Goal: Communication & Community: Answer question/provide support

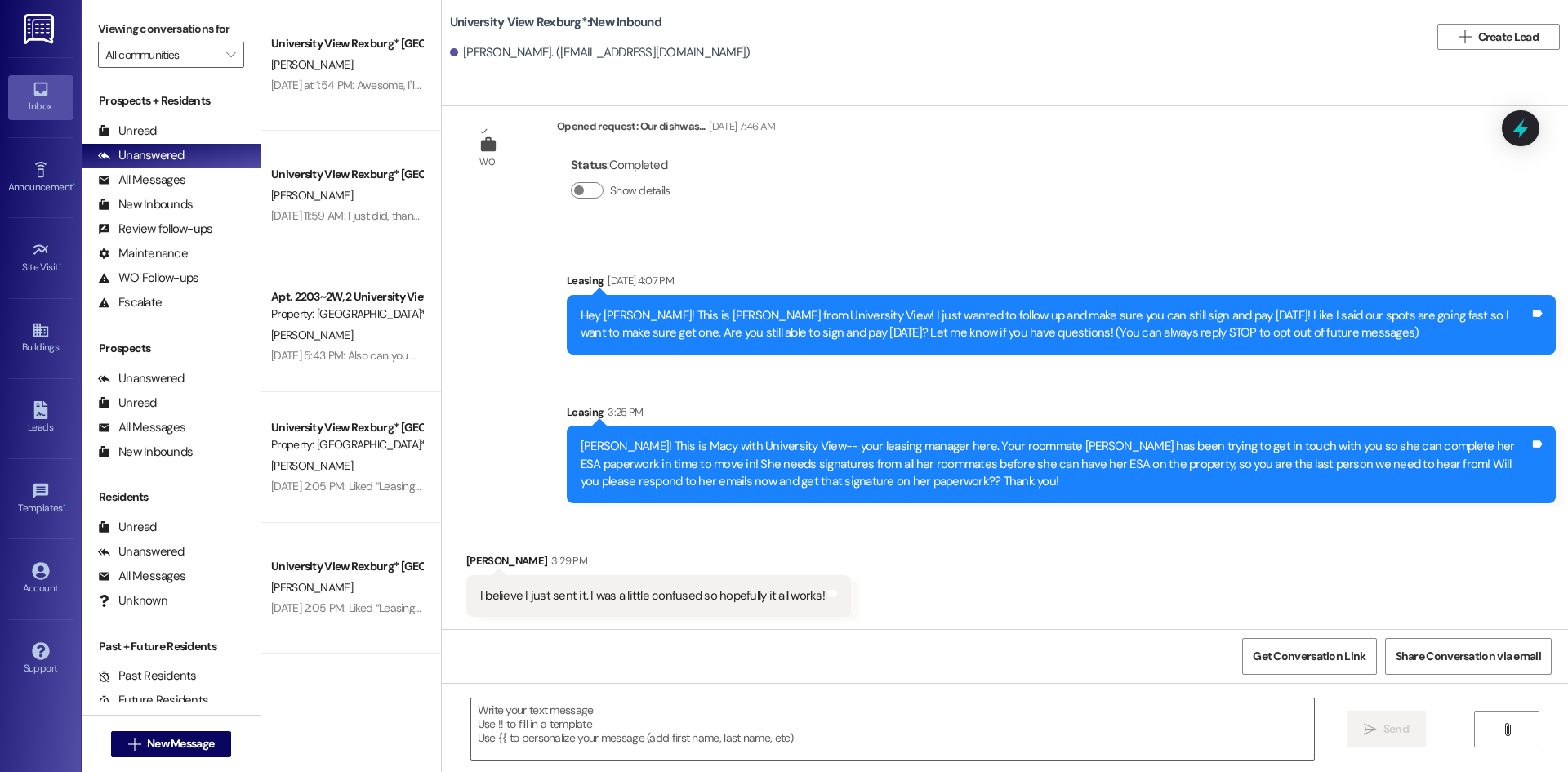
scroll to position [40, 0]
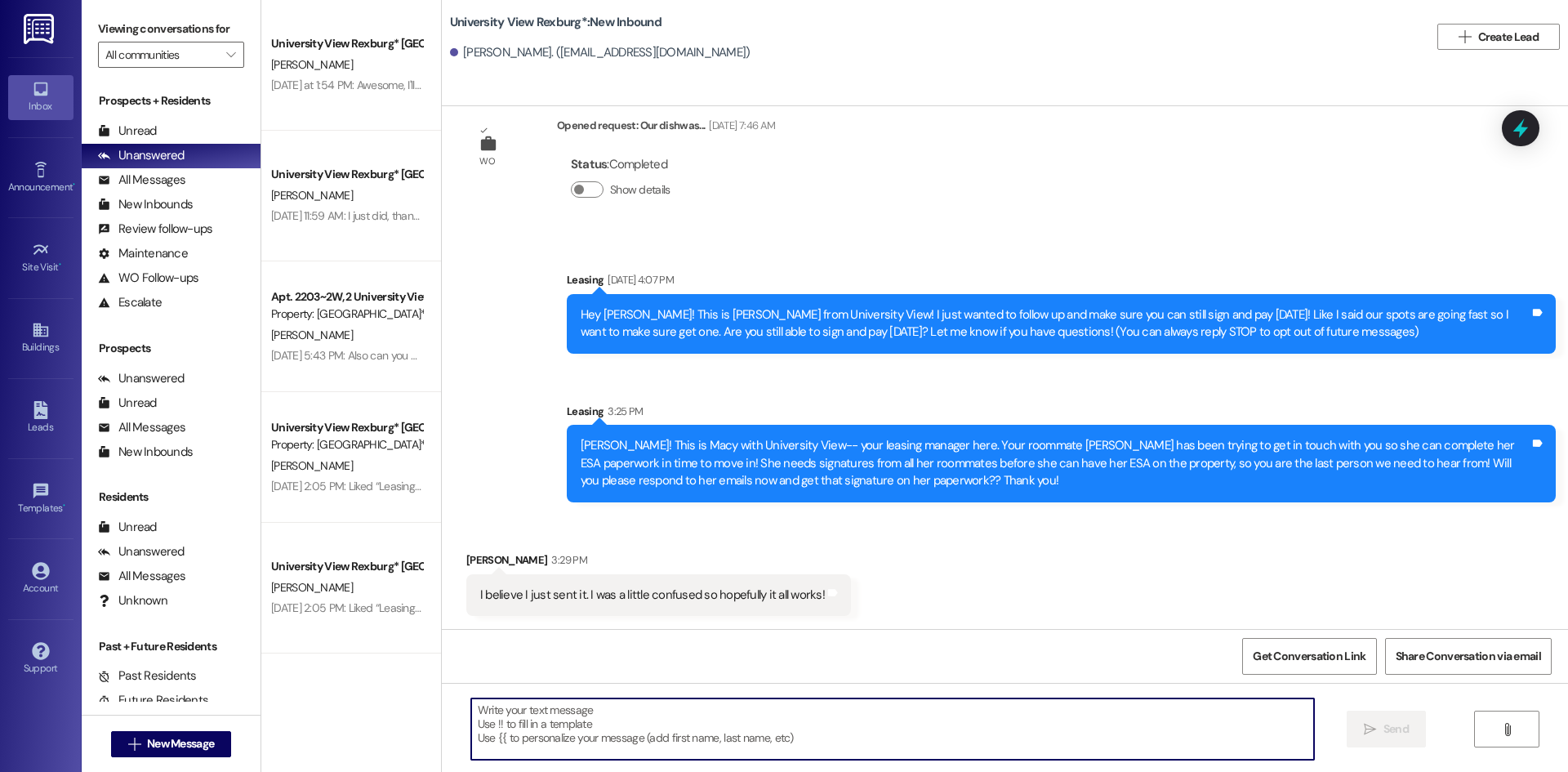
click at [669, 723] on textarea at bounding box center [893, 728] width 843 height 62
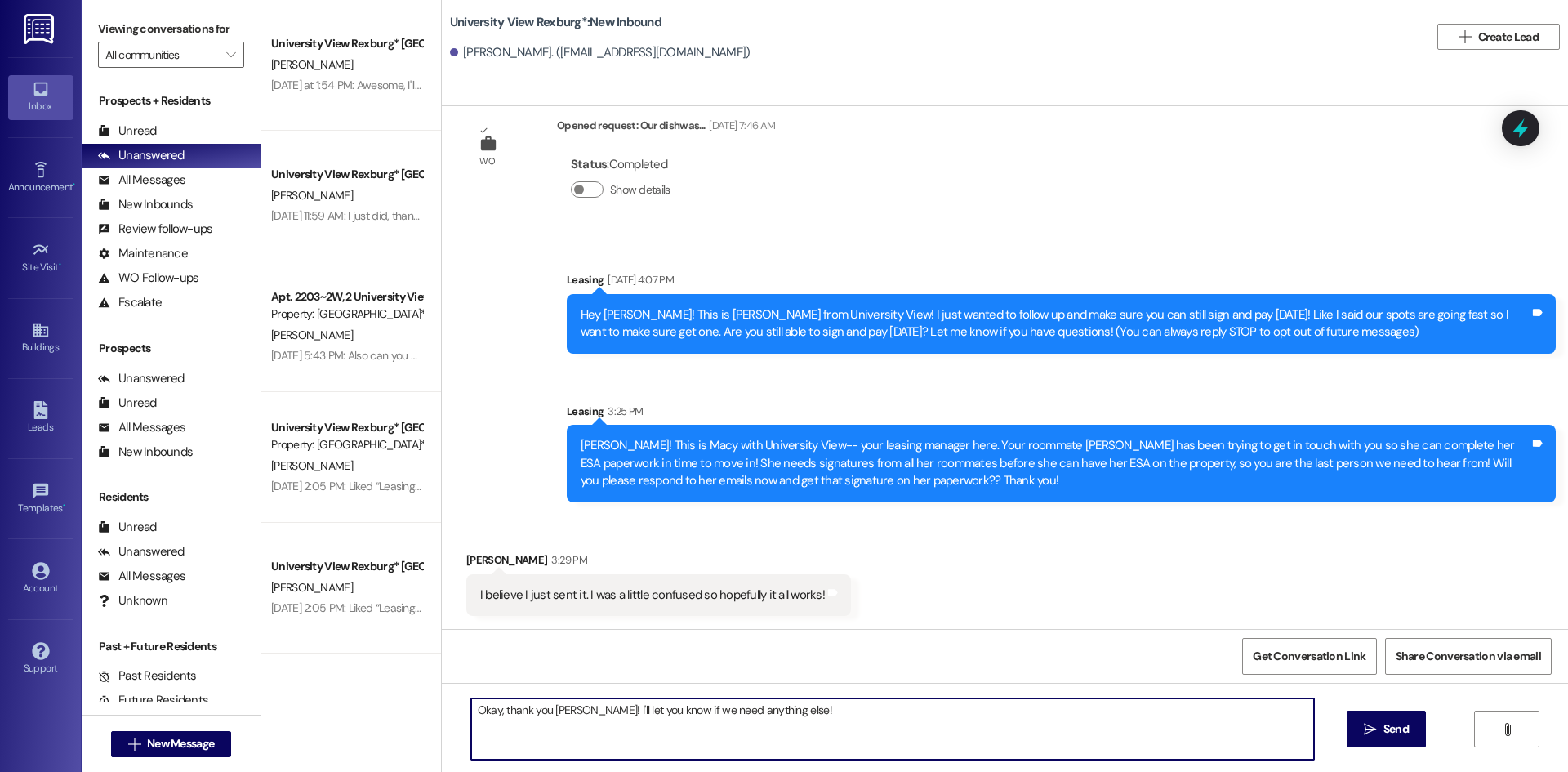
type textarea "Okay, thank you [PERSON_NAME]! I'll let you know if we need anything else!~"
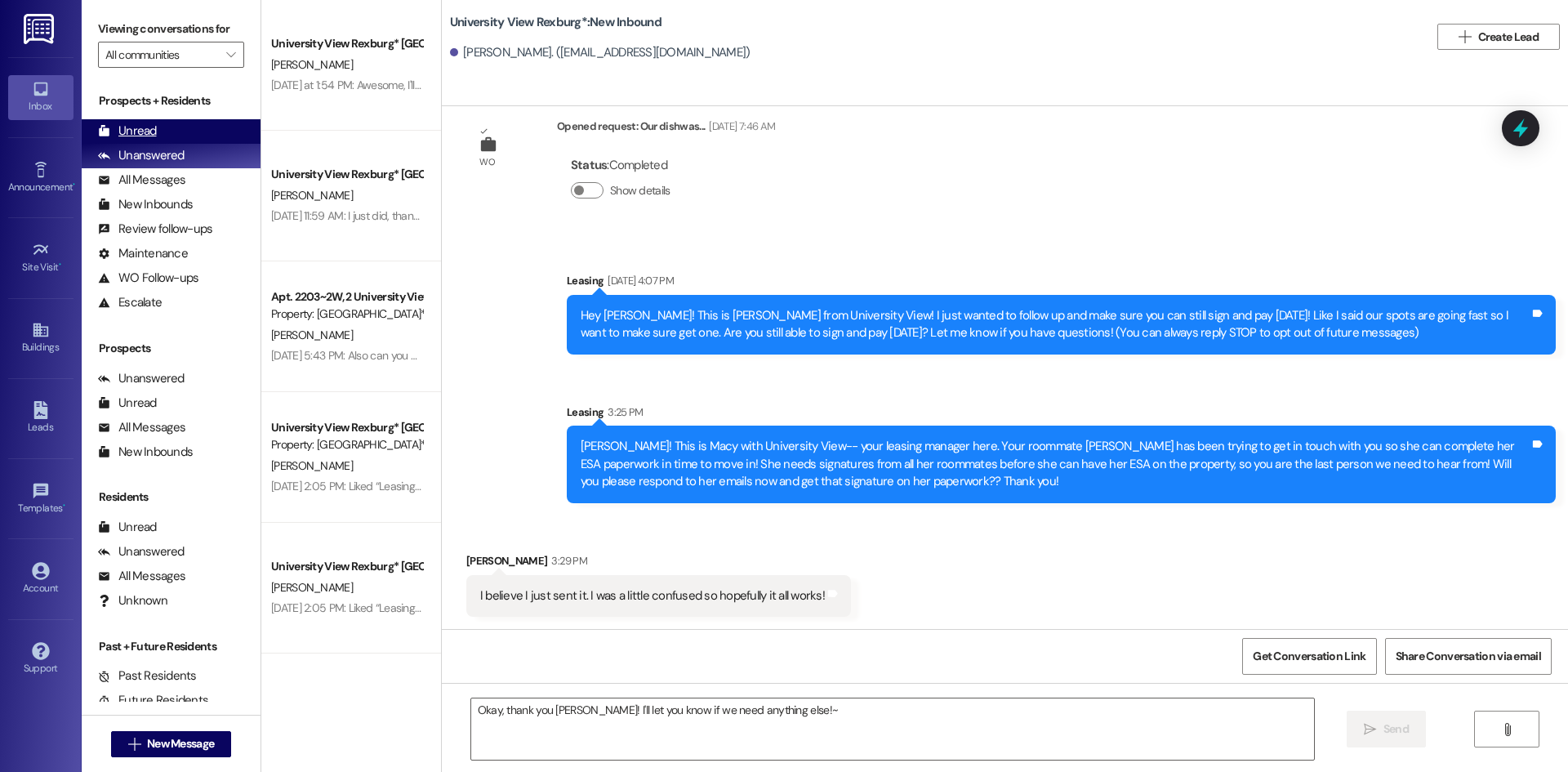
click at [158, 126] on div "Unread (0)" at bounding box center [171, 131] width 179 height 24
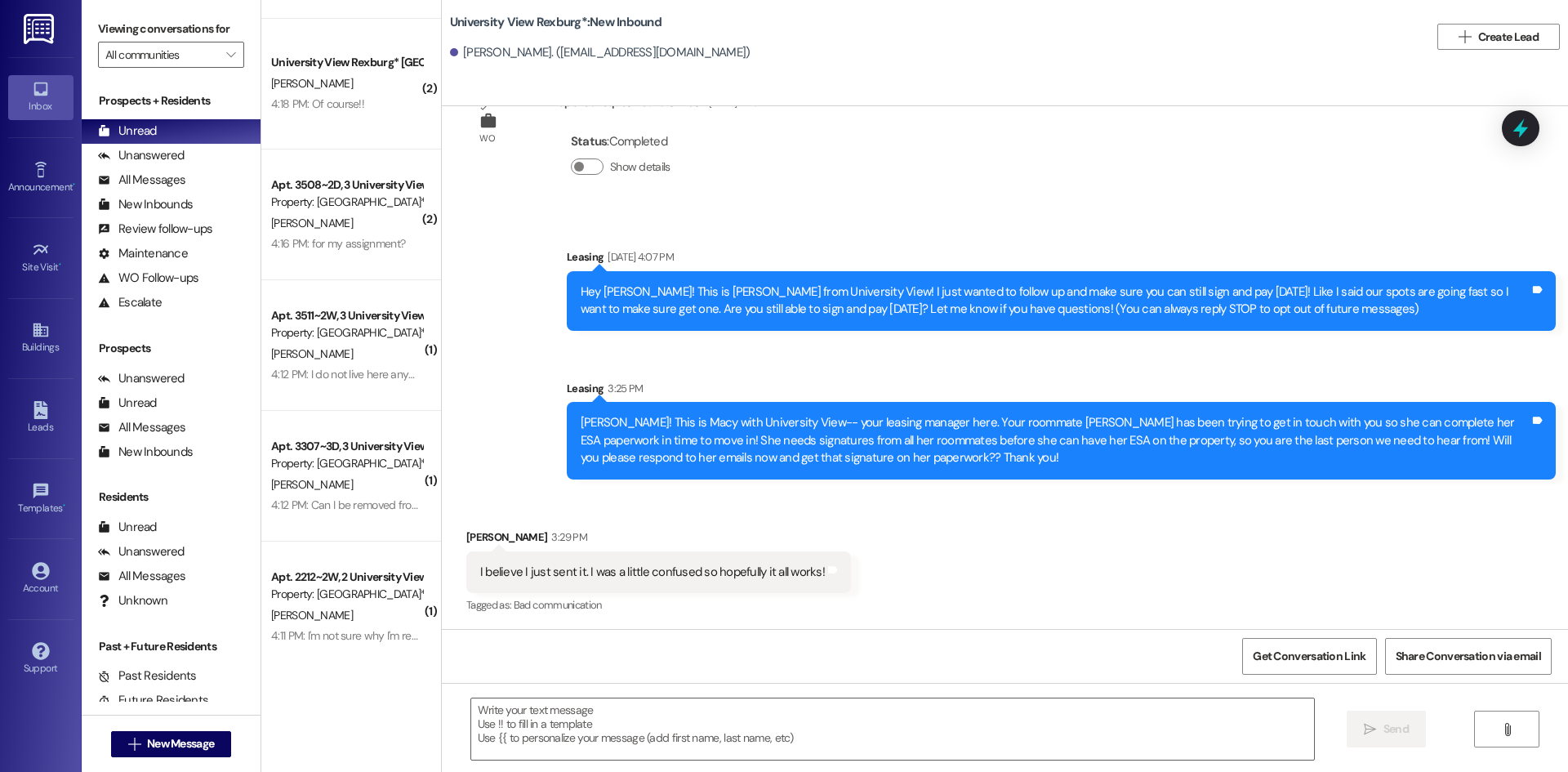
scroll to position [259, 0]
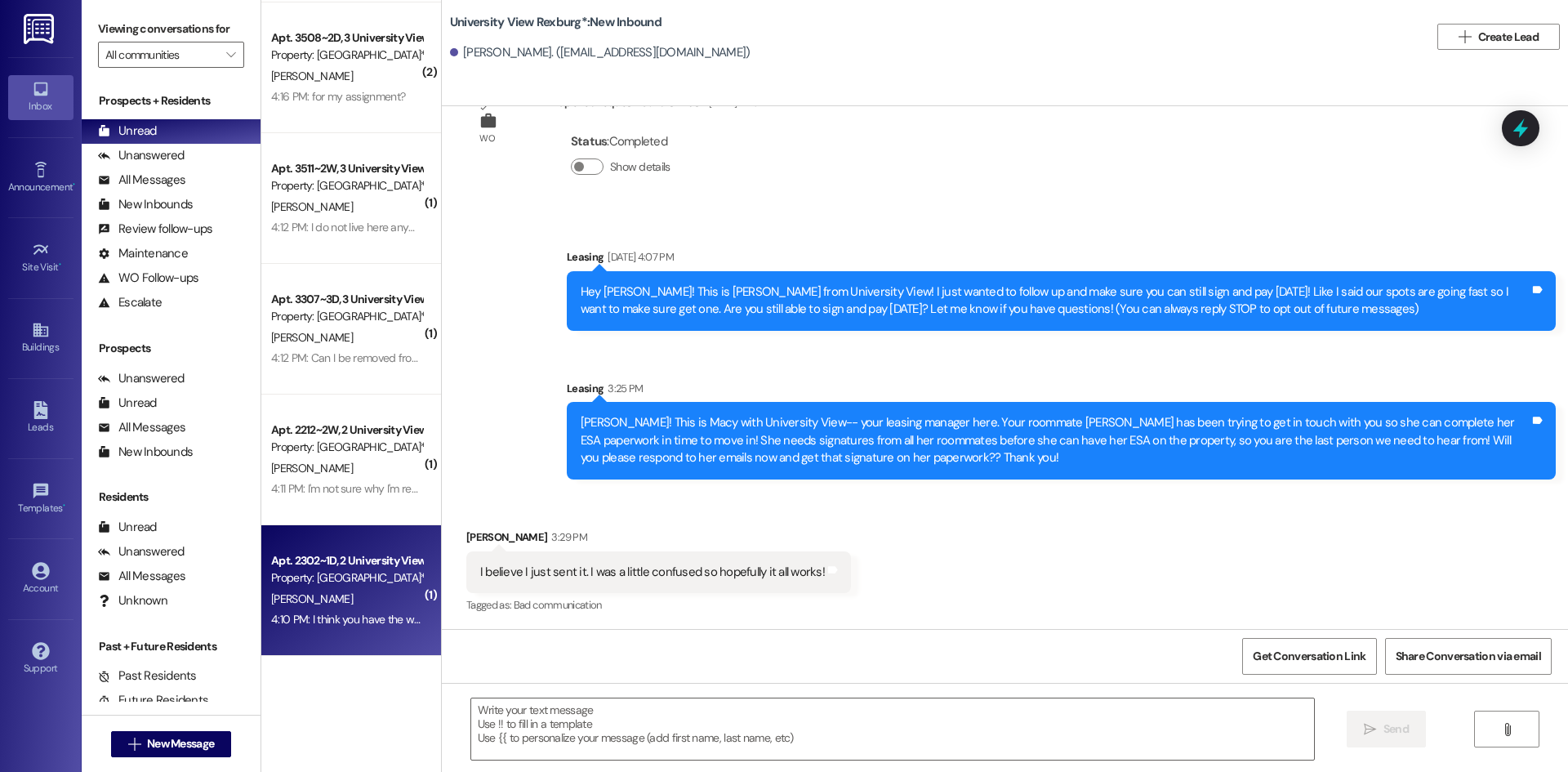
click at [362, 615] on div "4:10 PM: I think you have the wrong # I am graduated in December and moved. 4:1…" at bounding box center [459, 619] width 375 height 14
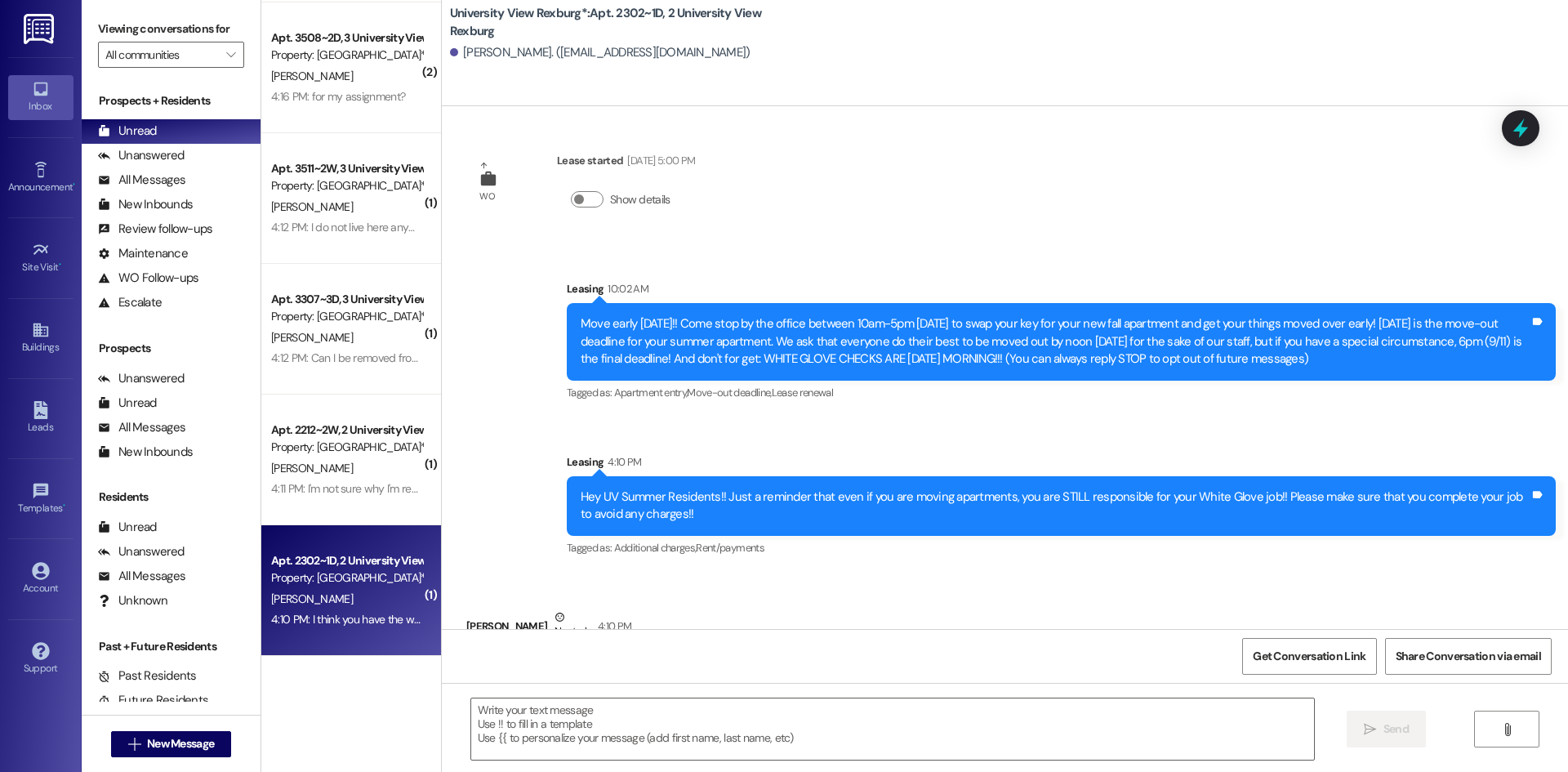
scroll to position [0, 0]
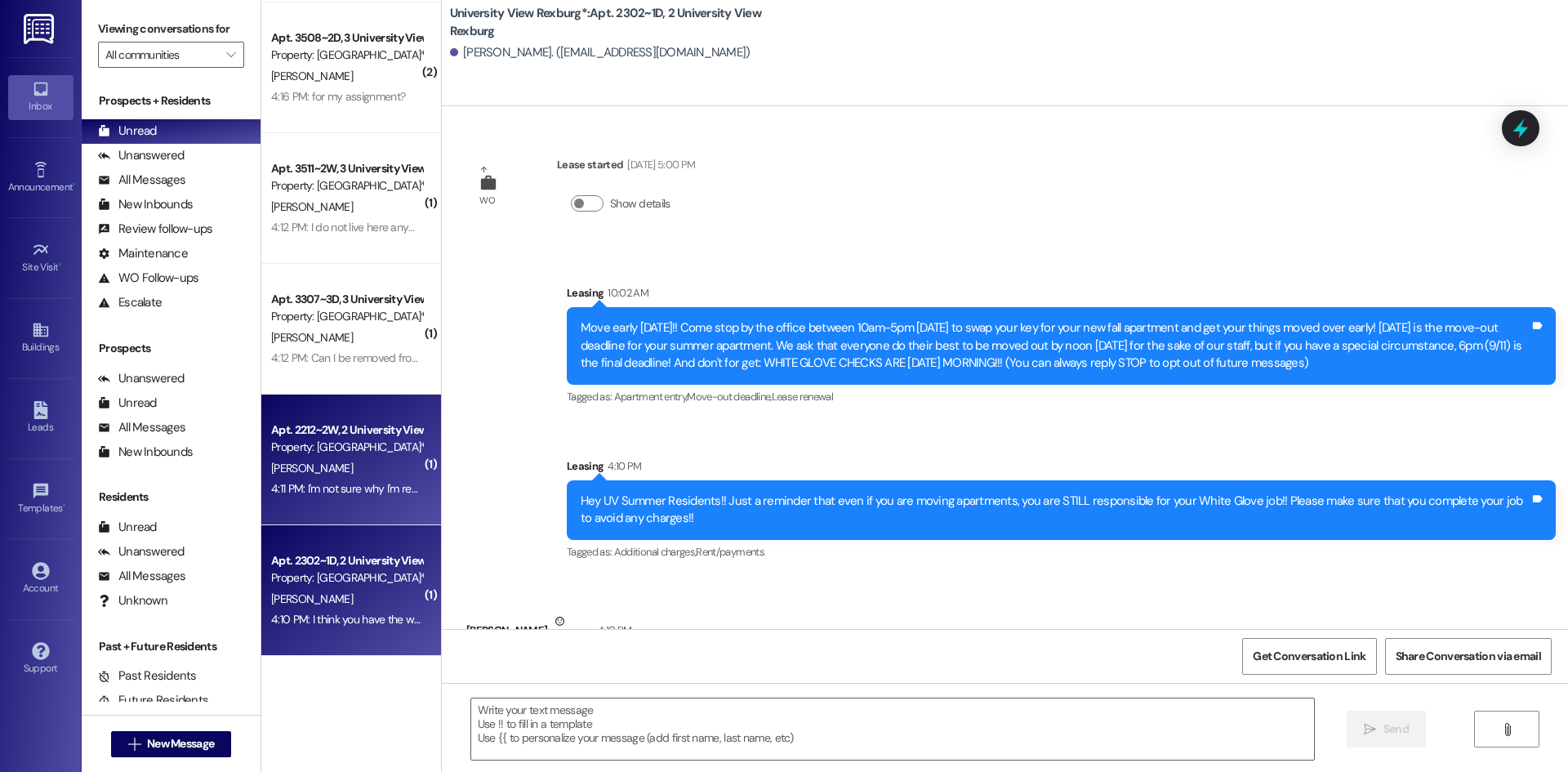
click at [261, 501] on div "Apt. 2212~2W, 2 [GEOGRAPHIC_DATA] Property: [GEOGRAPHIC_DATA]* [PERSON_NAME] 4:…" at bounding box center [351, 459] width 180 height 131
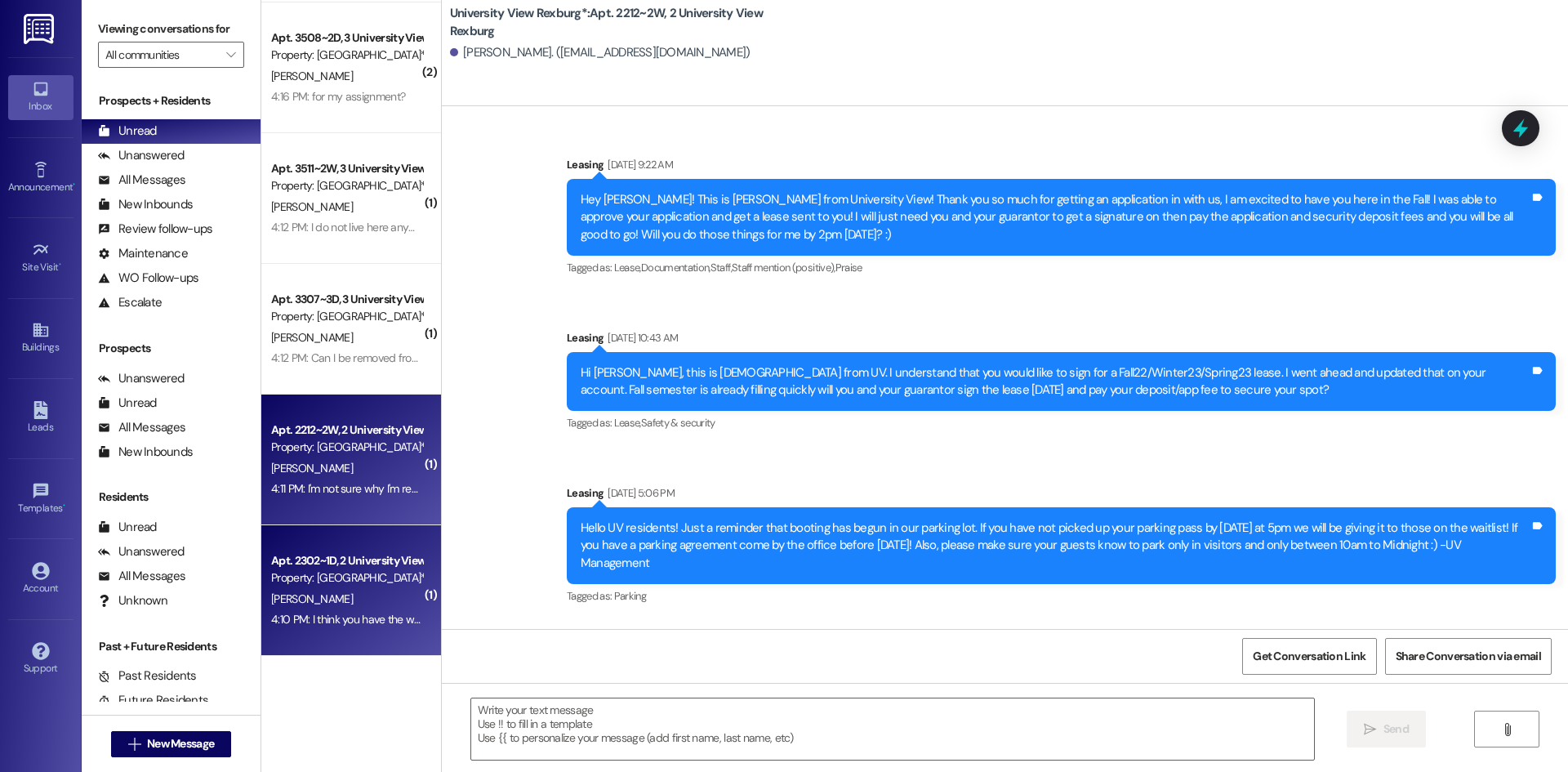
scroll to position [54838, 0]
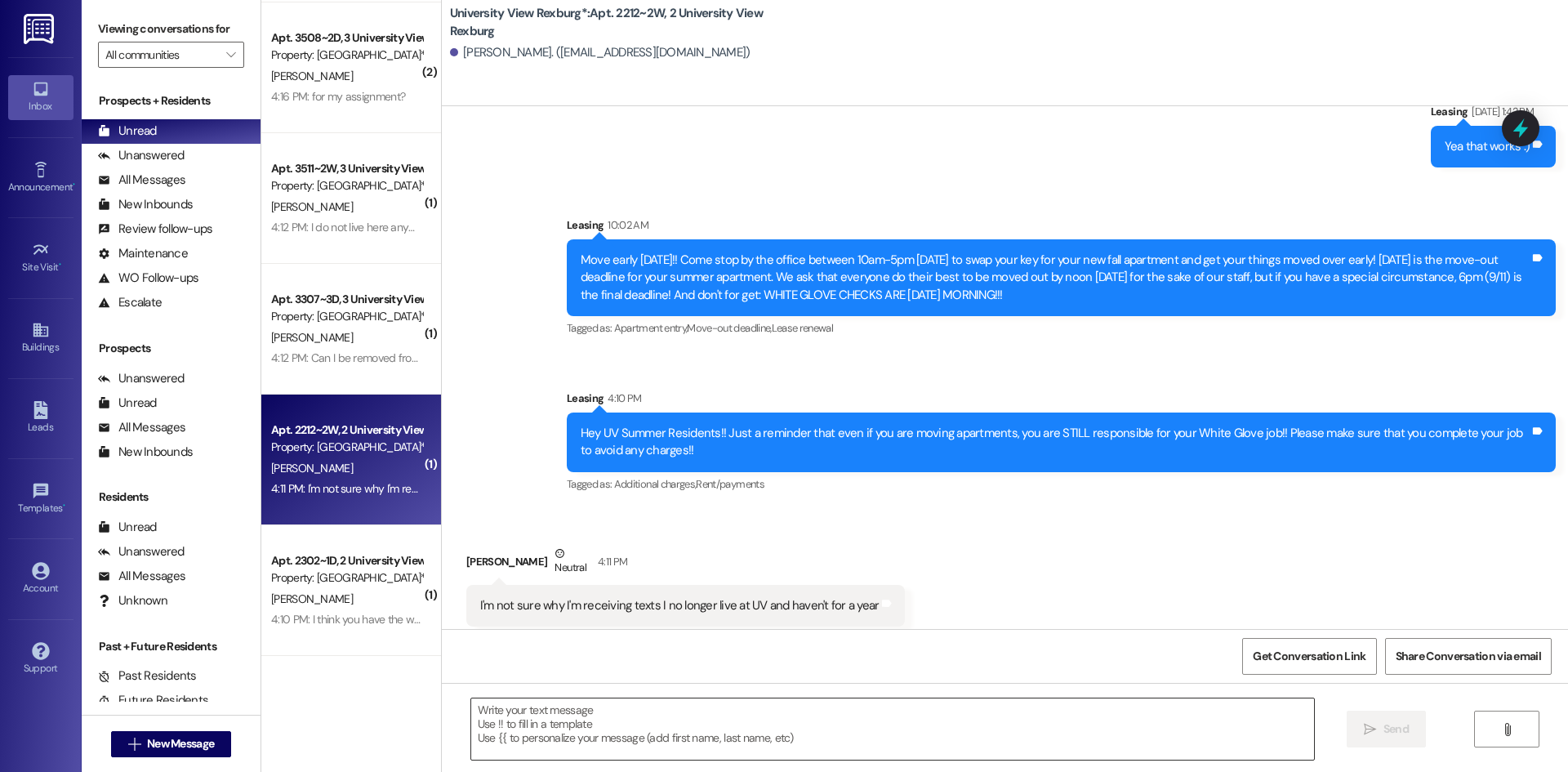
click at [626, 704] on textarea at bounding box center [893, 728] width 843 height 62
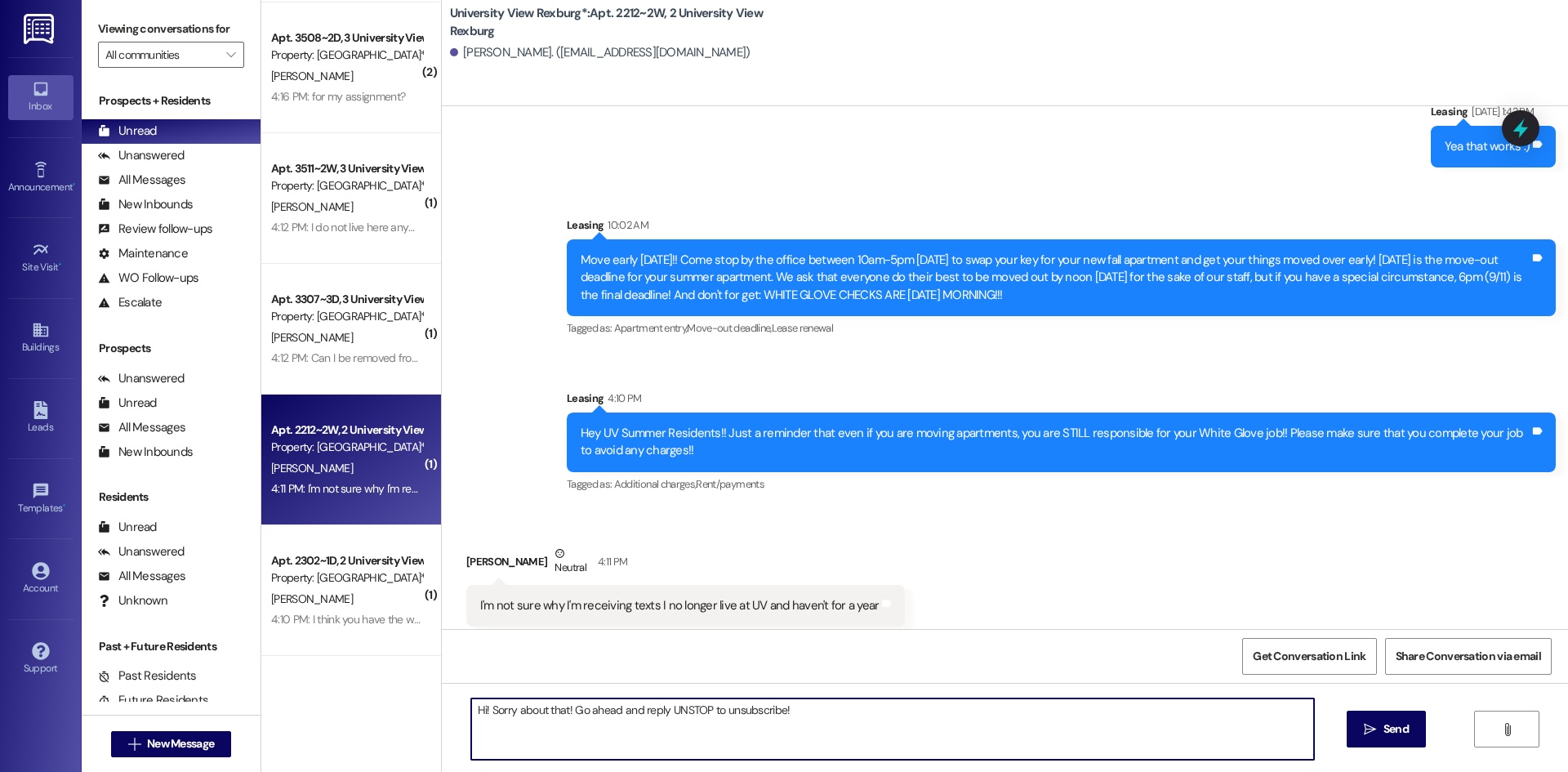
drag, startPoint x: 787, startPoint y: 706, endPoint x: 406, endPoint y: 703, distance: 381.0
click at [406, 703] on div "( 1 ) Apt. 2509~1D, 2 [GEOGRAPHIC_DATA] Property: [GEOGRAPHIC_DATA]* [PERSON_NA…" at bounding box center [915, 386] width 1307 height 772
type textarea "Hi! Sorry about that! Go ahead and reply UNSTOP to unsubscribe!"
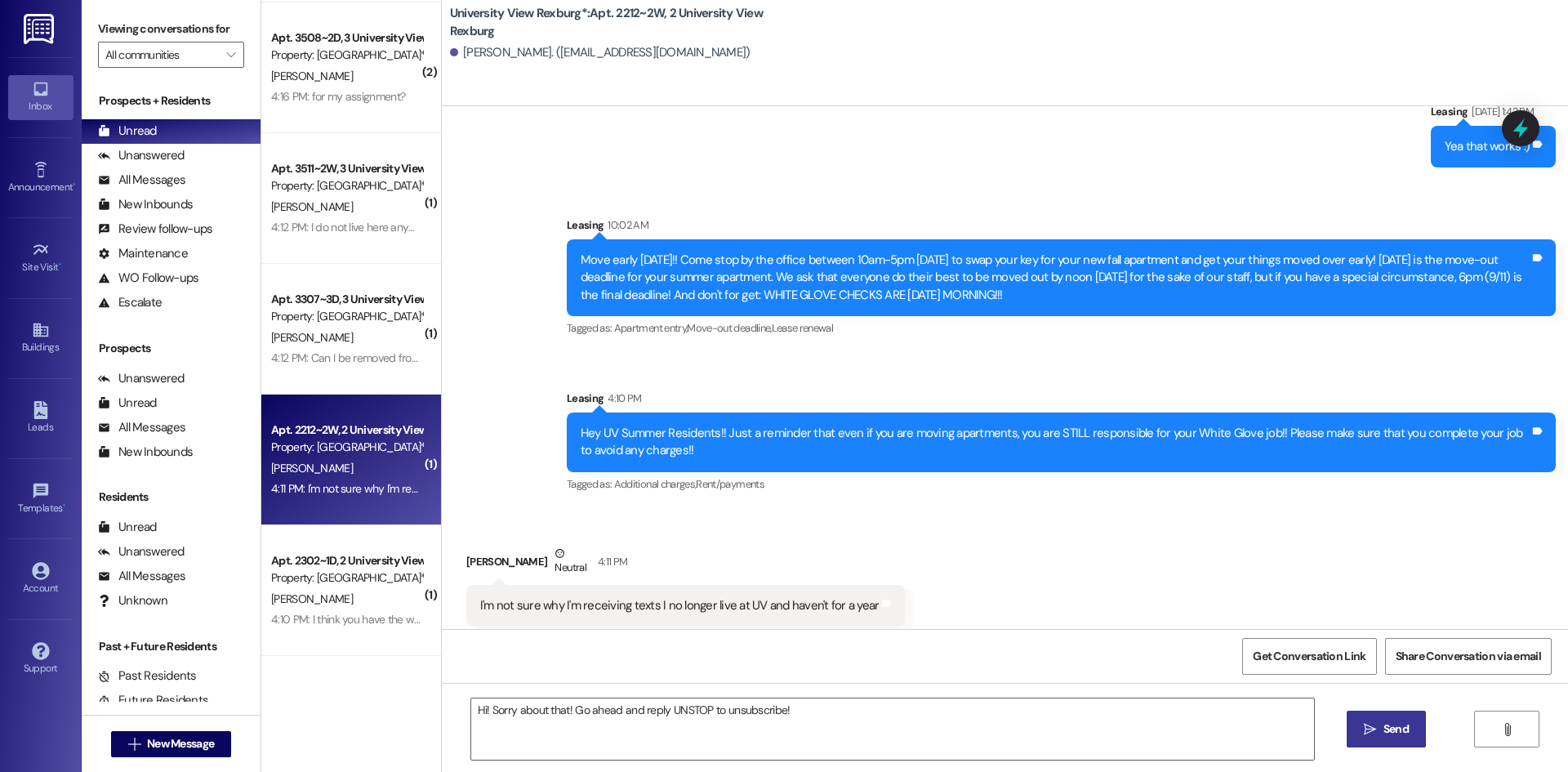
click at [1391, 737] on span "Send" at bounding box center [1396, 728] width 25 height 17
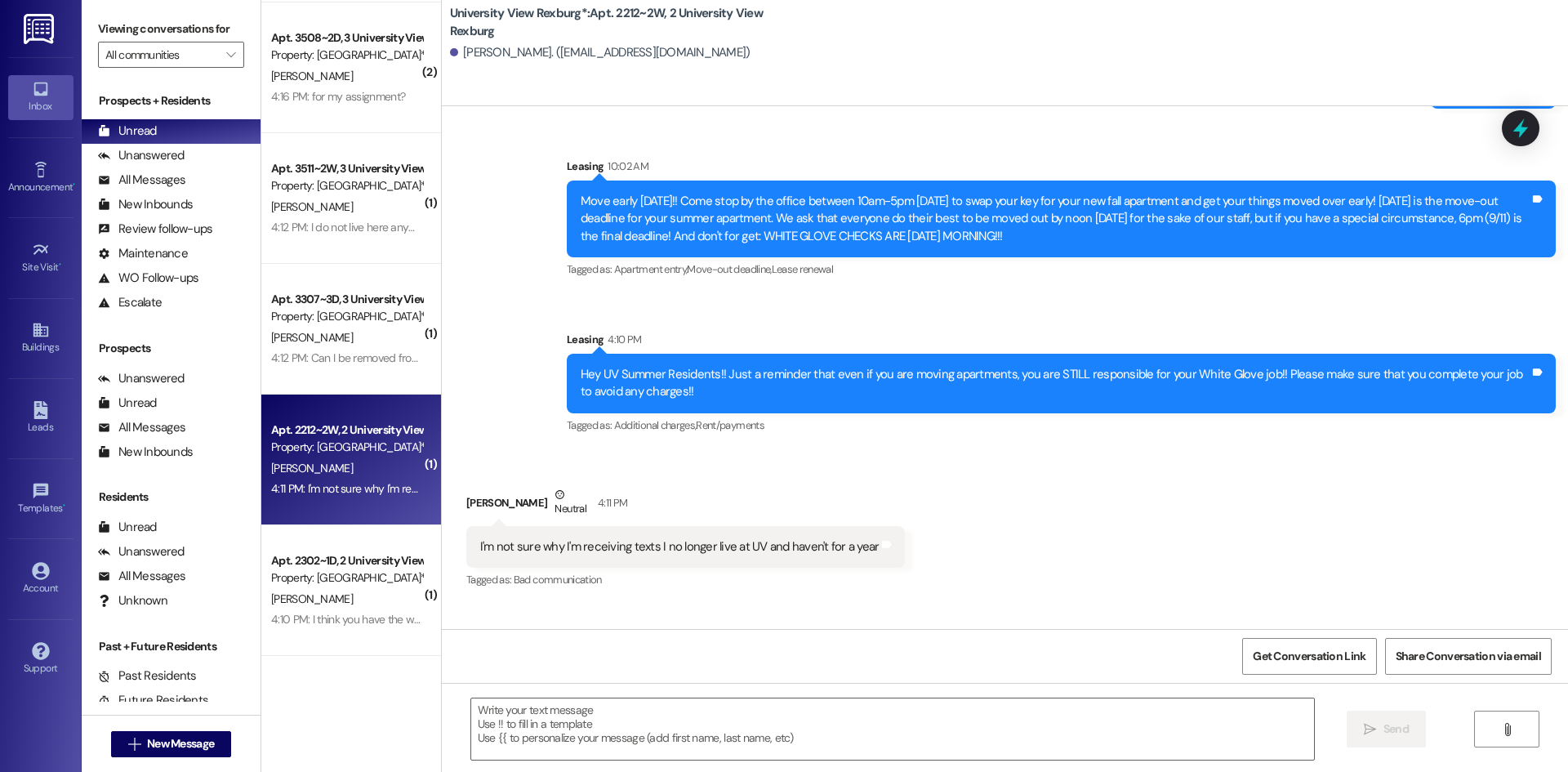
scroll to position [54952, 0]
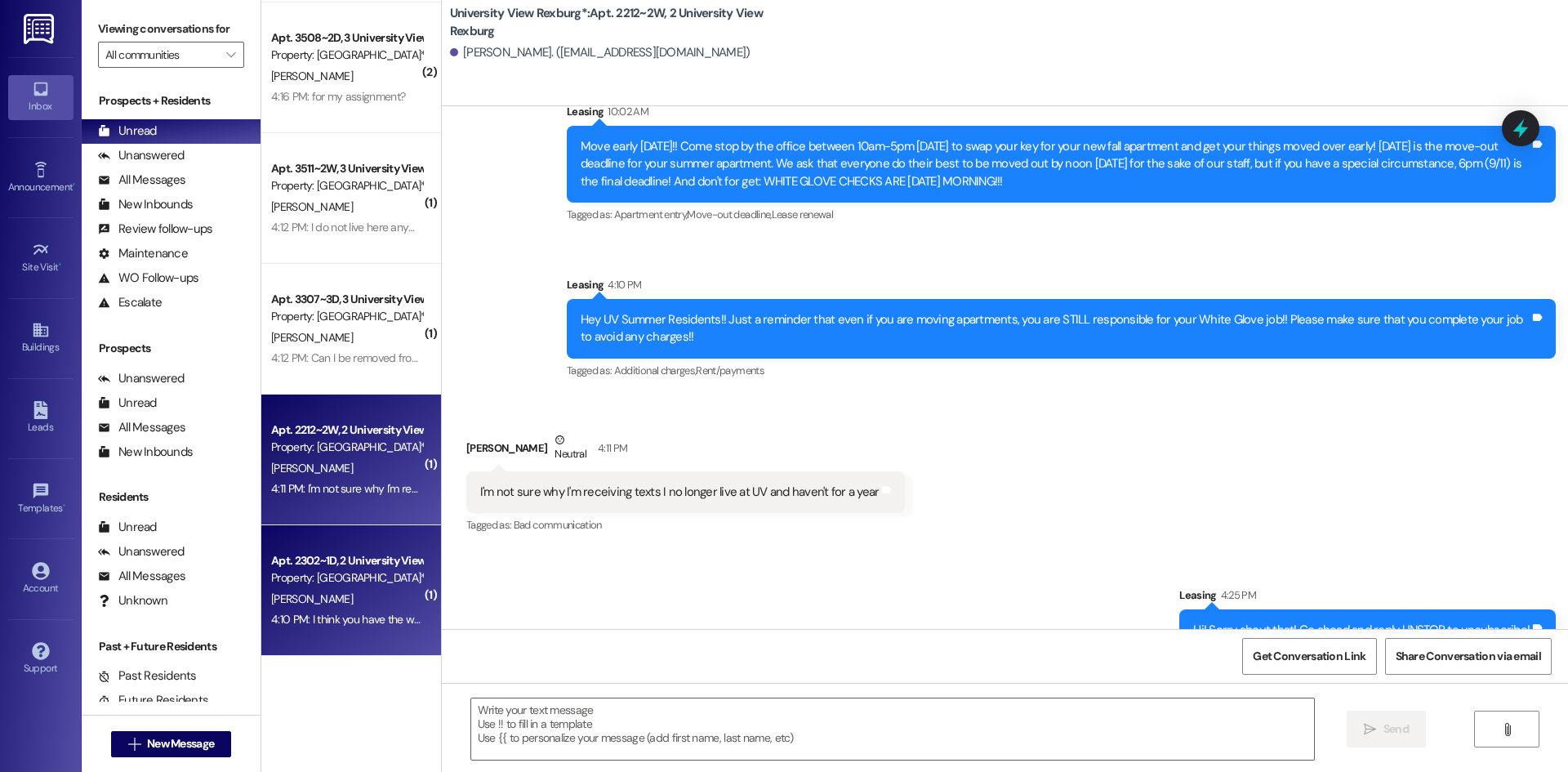
click at [327, 589] on div "[PERSON_NAME]" at bounding box center [346, 599] width 154 height 20
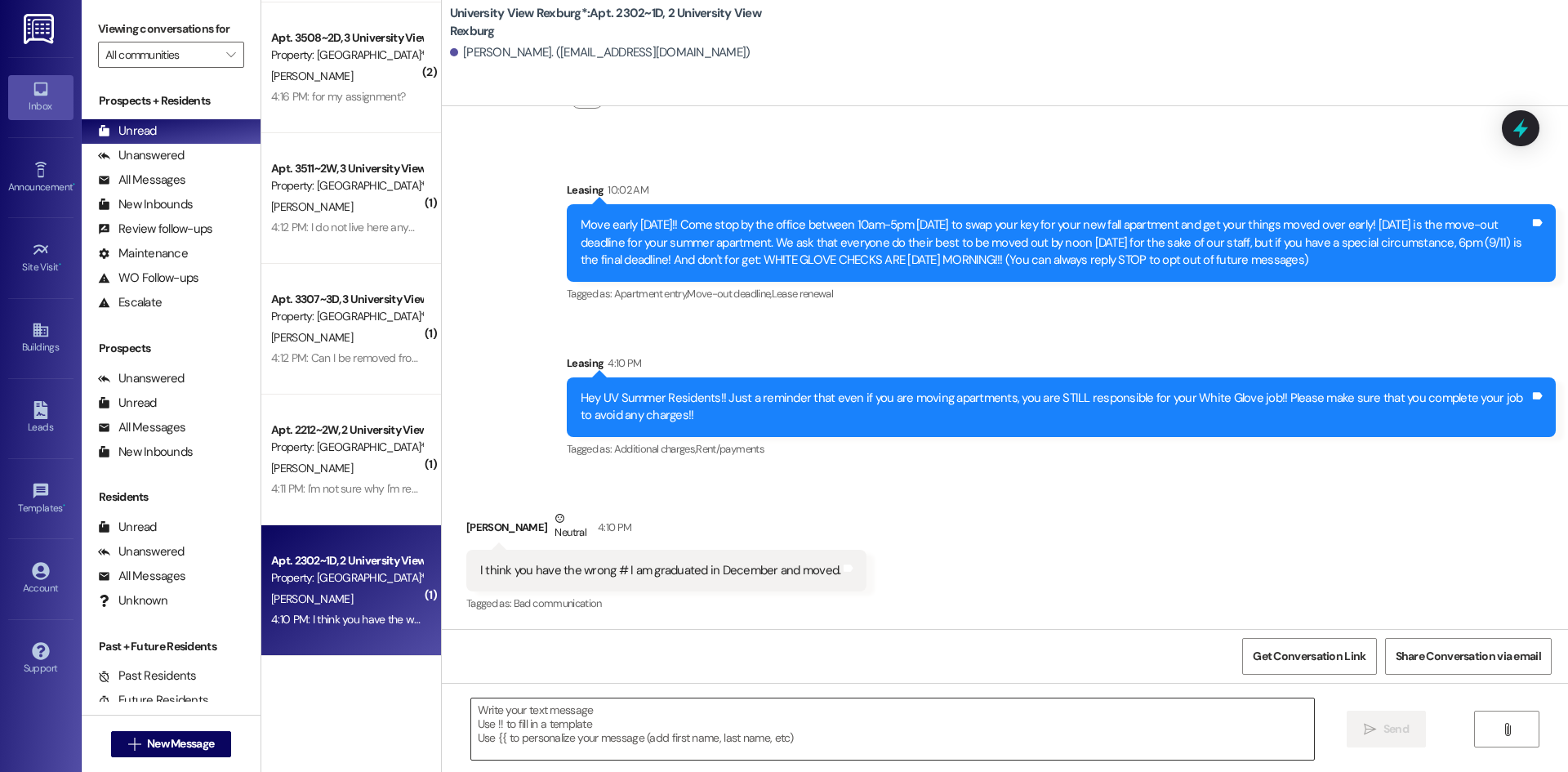
scroll to position [103, 0]
click at [738, 726] on textarea at bounding box center [893, 728] width 843 height 62
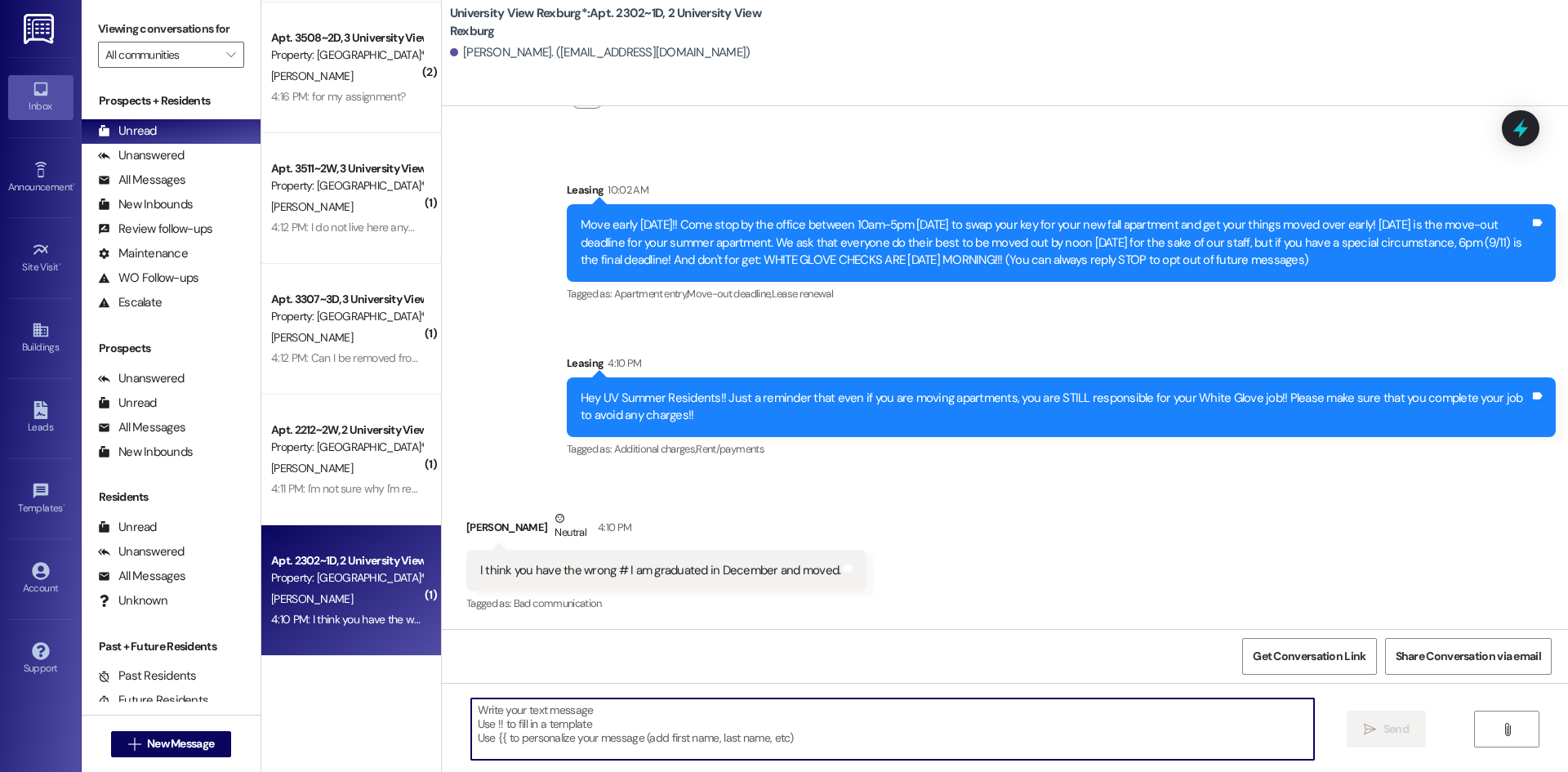
paste textarea "Hi! Sorry about that! Go ahead and reply UNSTOP to unsubscribe!"
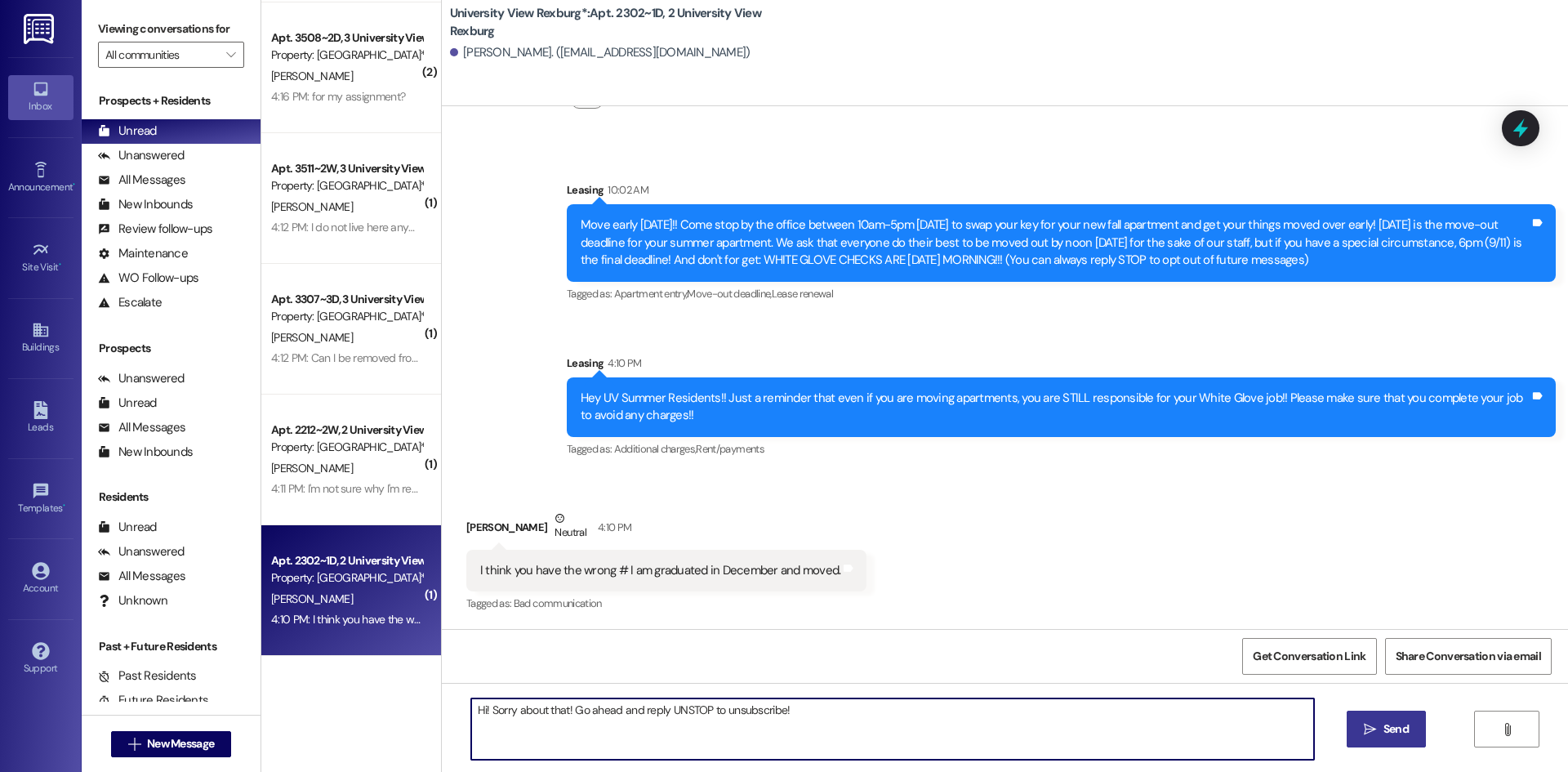
type textarea "Hi! Sorry about that! Go ahead and reply UNSTOP to unsubscribe!"
click at [1380, 732] on span "Send" at bounding box center [1396, 728] width 32 height 17
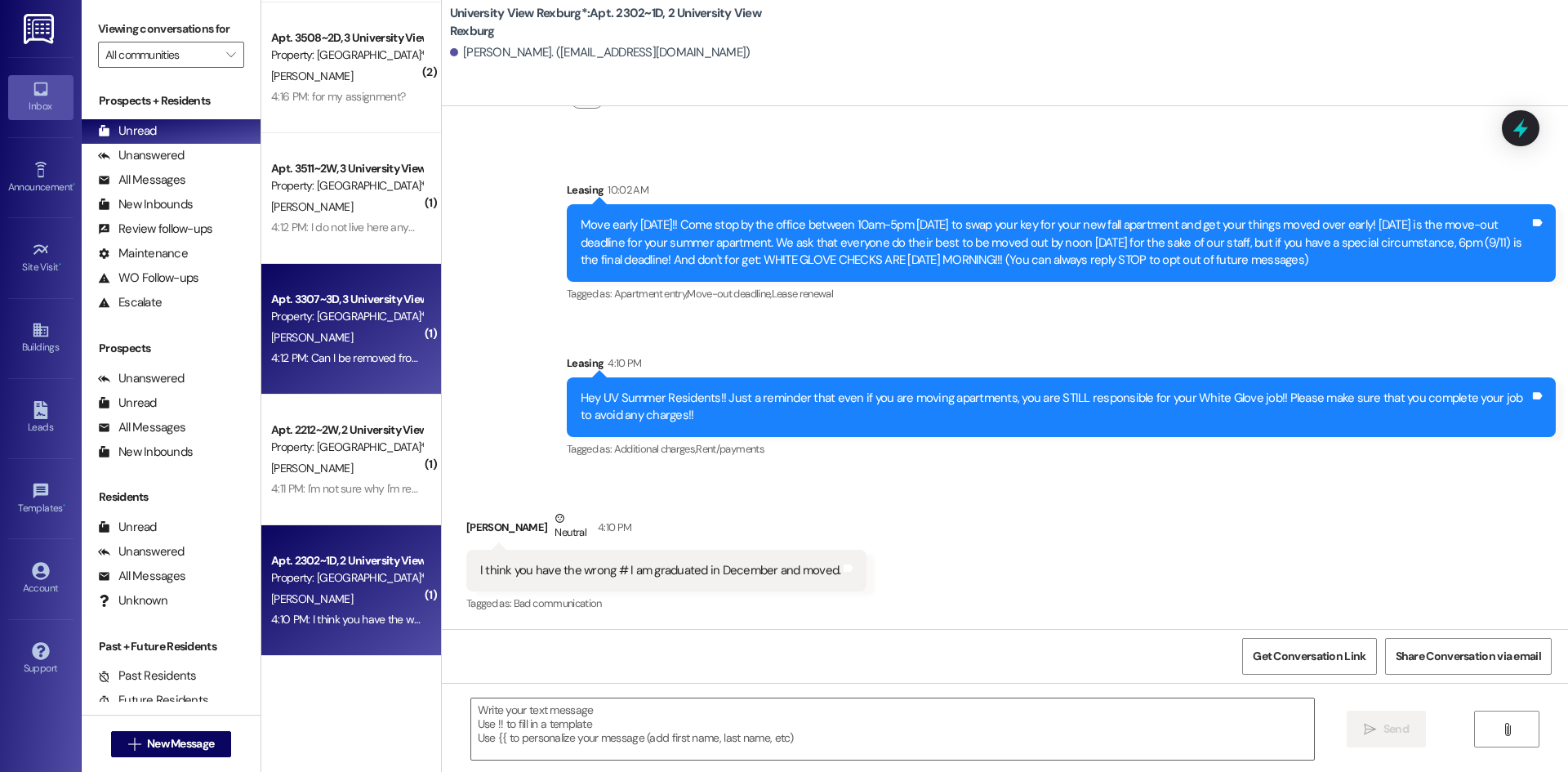
click at [342, 370] on div "Apt. 3307~3D, 3 [GEOGRAPHIC_DATA] Property: [GEOGRAPHIC_DATA]* [PERSON_NAME] 4:…" at bounding box center [351, 329] width 180 height 131
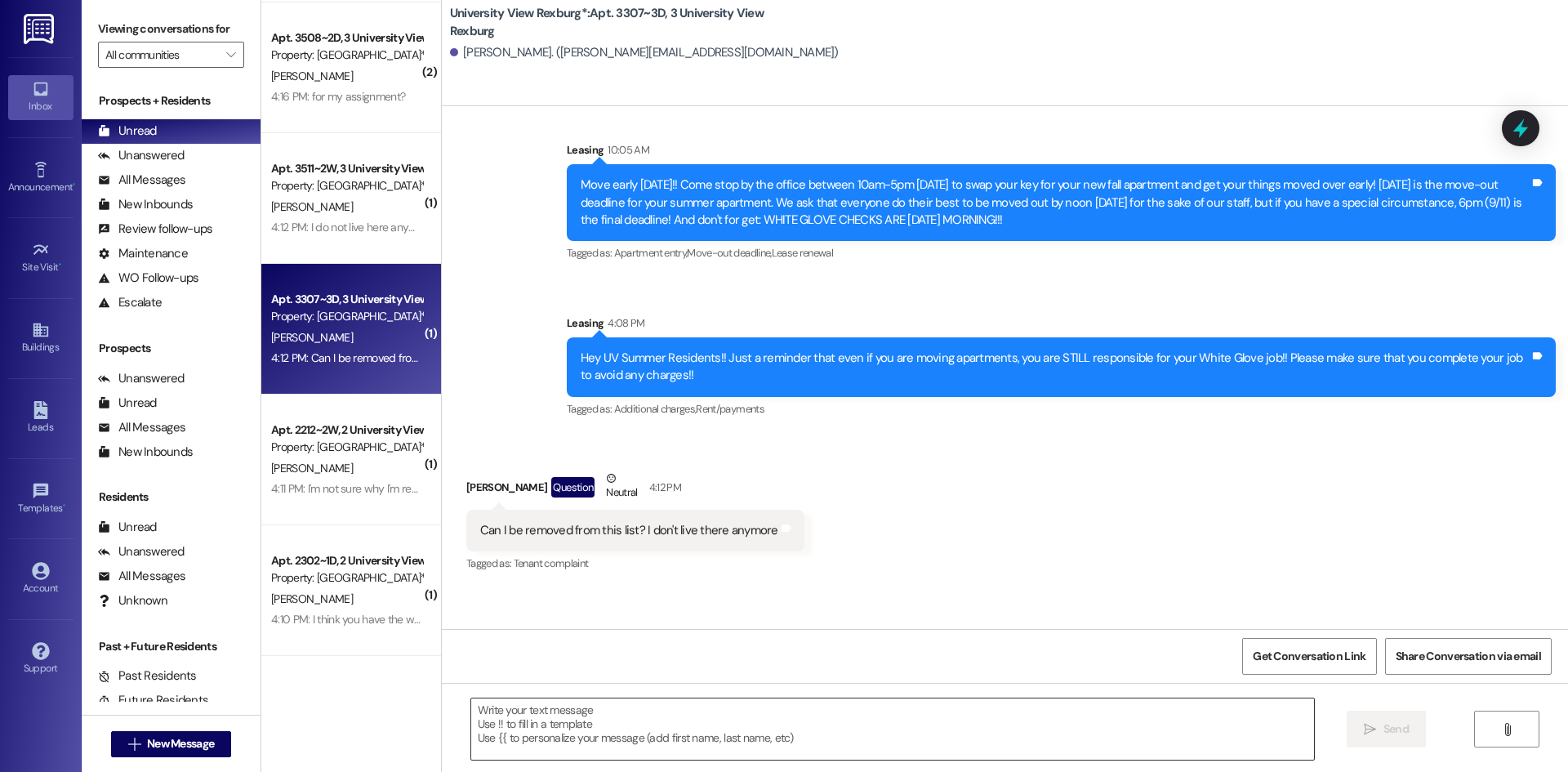
scroll to position [12622, 0]
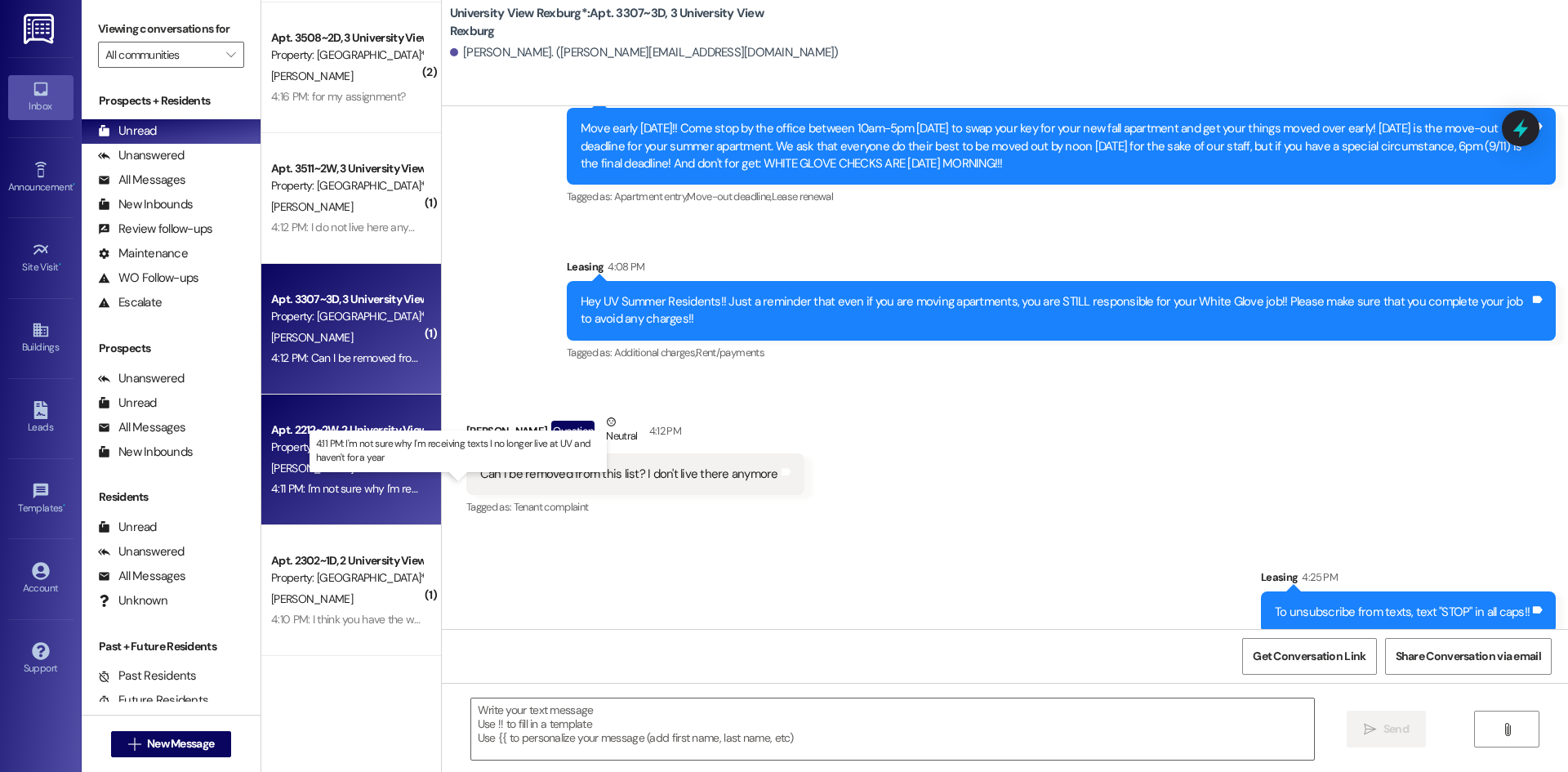
click at [353, 485] on div "4:11 PM: I'm not sure why I'm receiving texts I no longer live at UV and haven'…" at bounding box center [471, 488] width 400 height 14
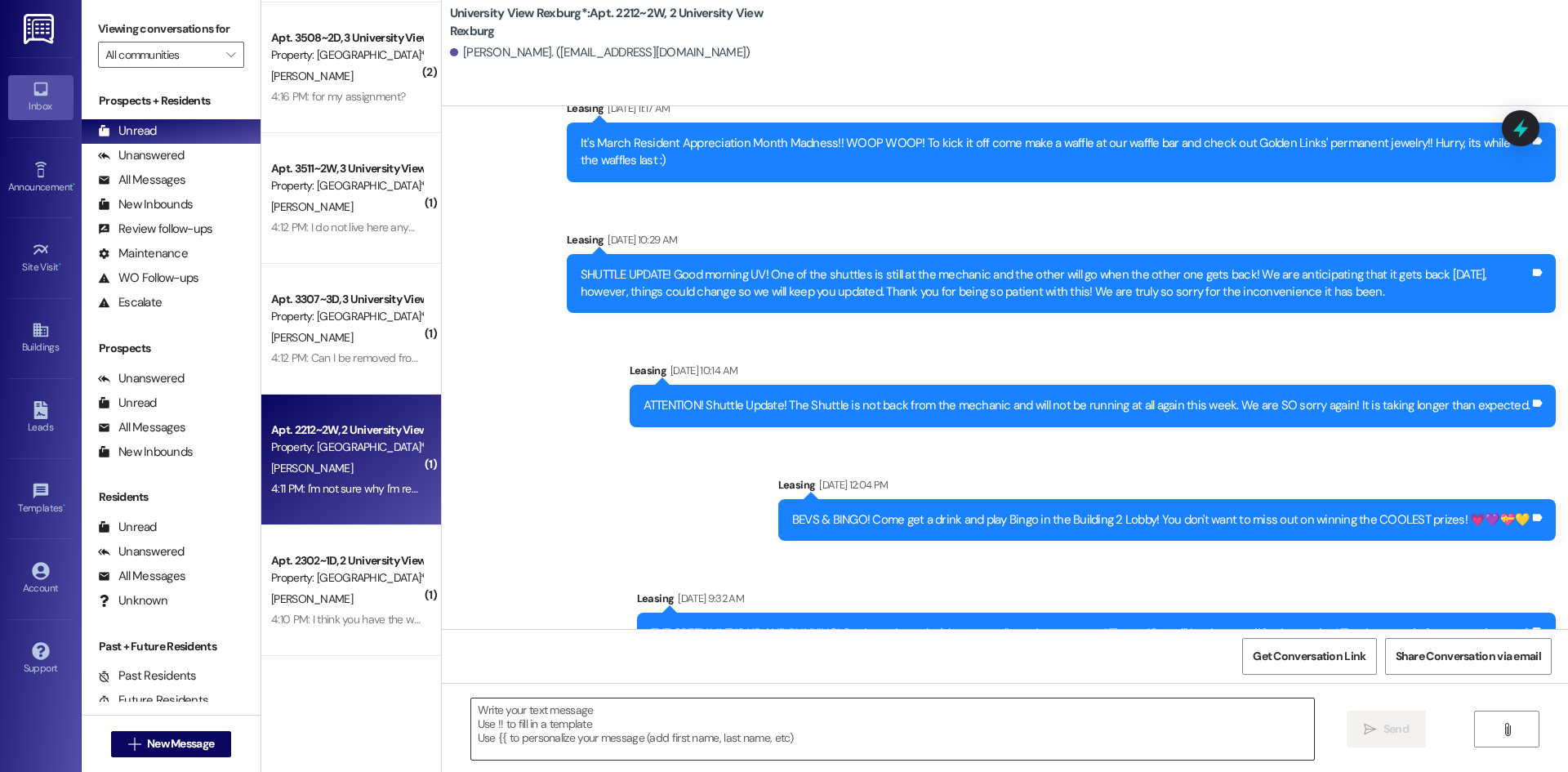
scroll to position [54952, 0]
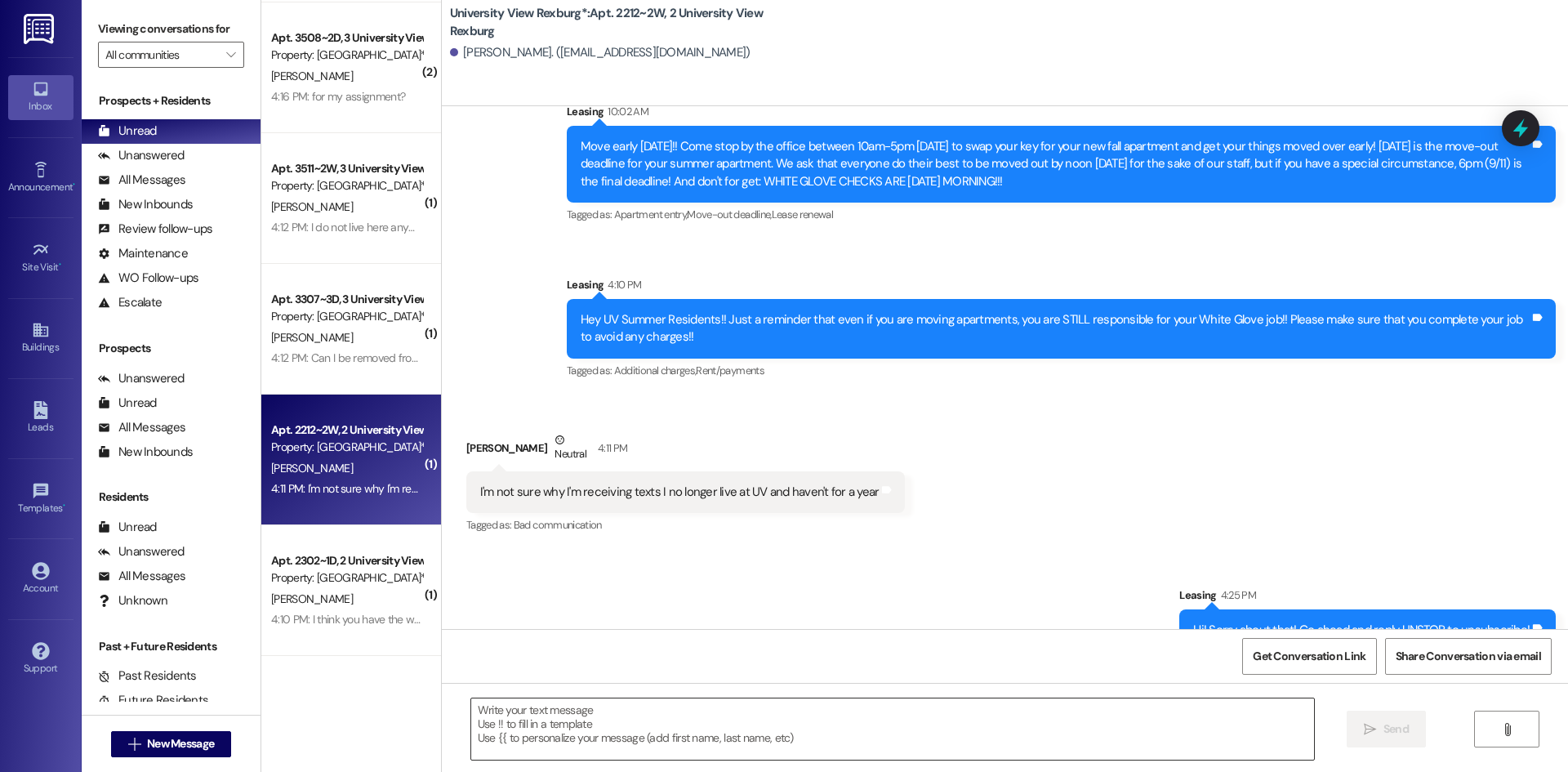
click at [881, 728] on textarea at bounding box center [893, 728] width 843 height 62
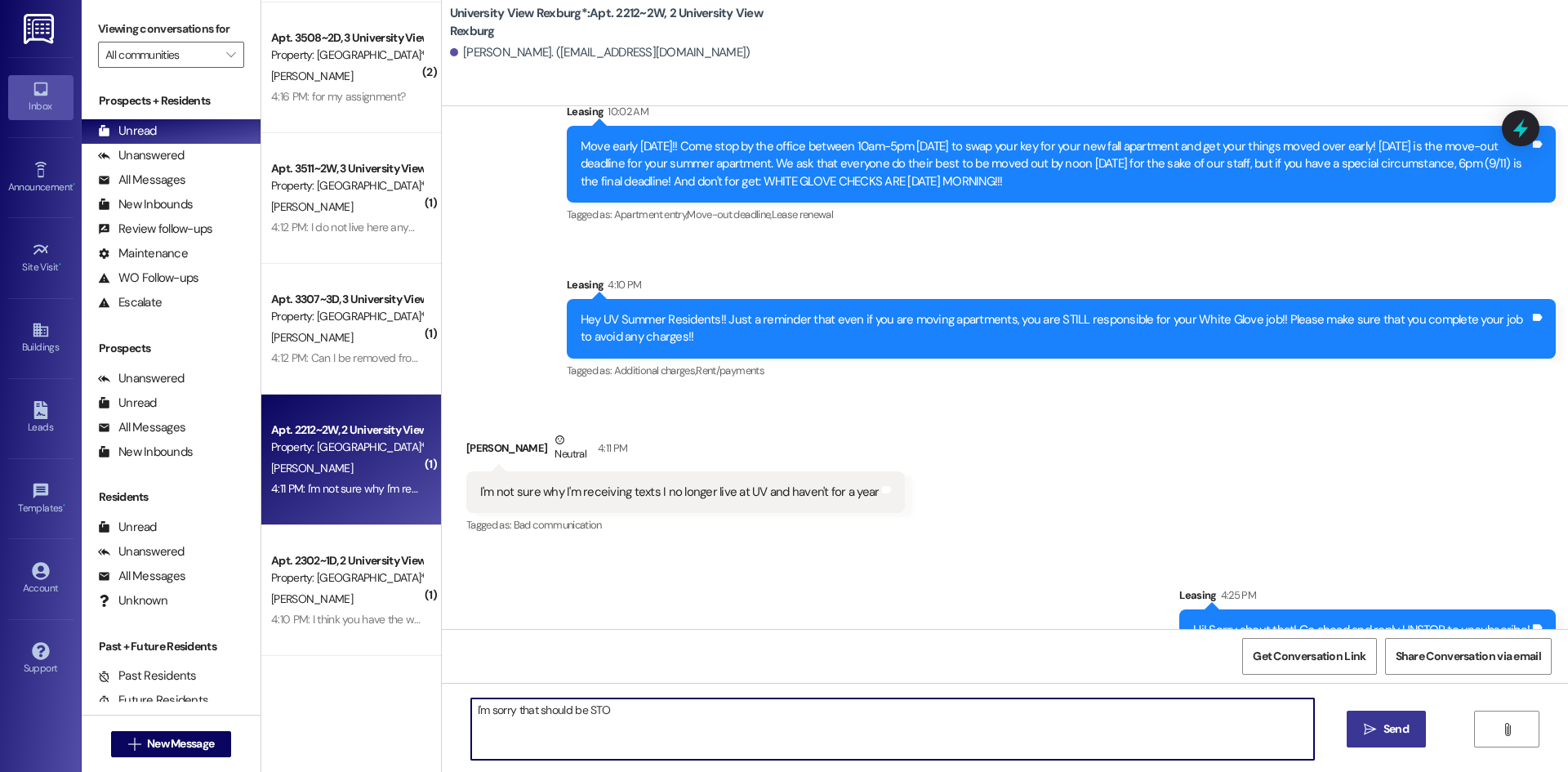
type textarea "I'm sorry that should be STOP"
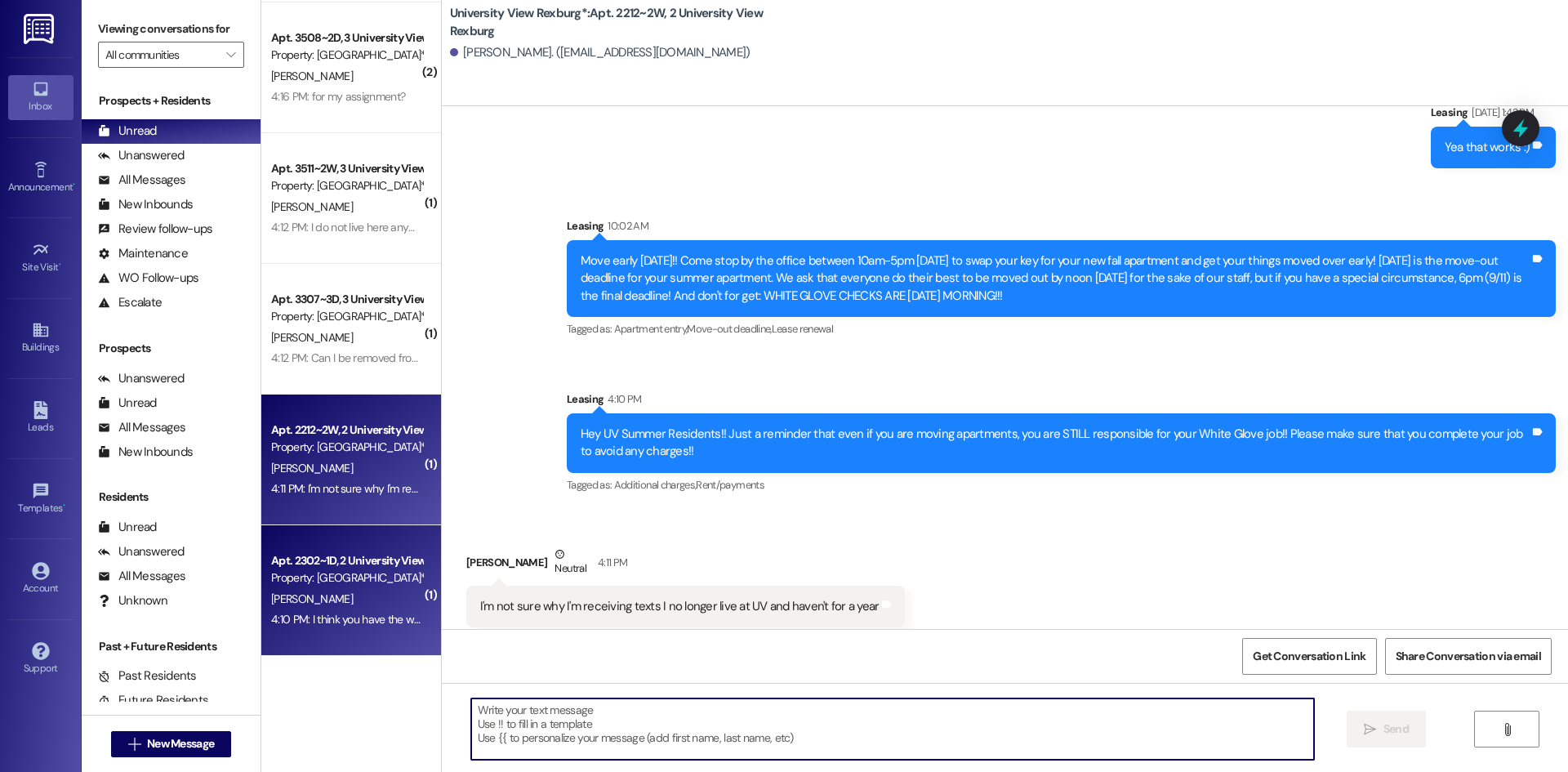
click at [320, 625] on div "4:10 PM: I think you have the wrong # I am graduated in December and moved. 4:1…" at bounding box center [459, 619] width 375 height 14
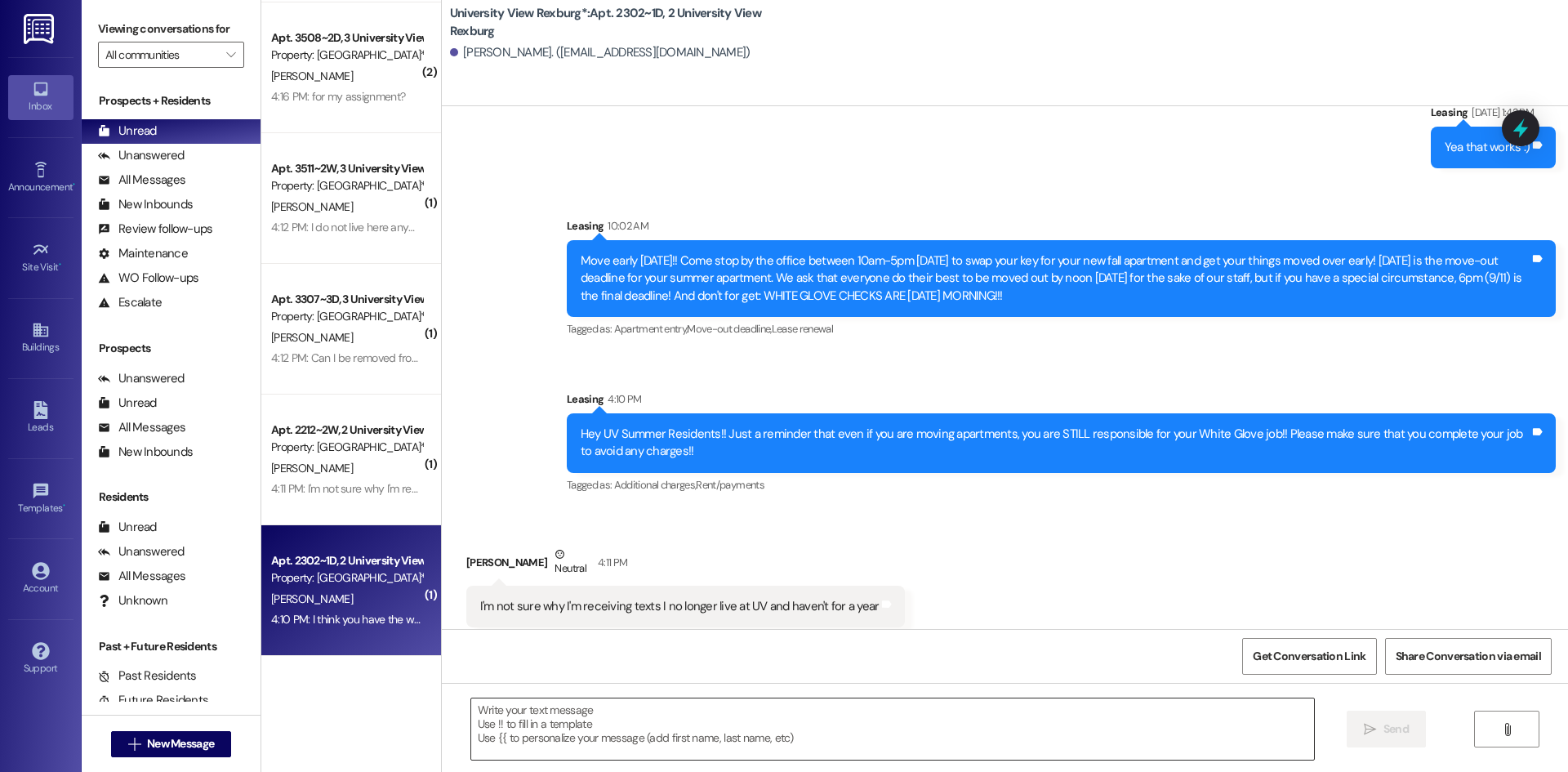
scroll to position [217, 0]
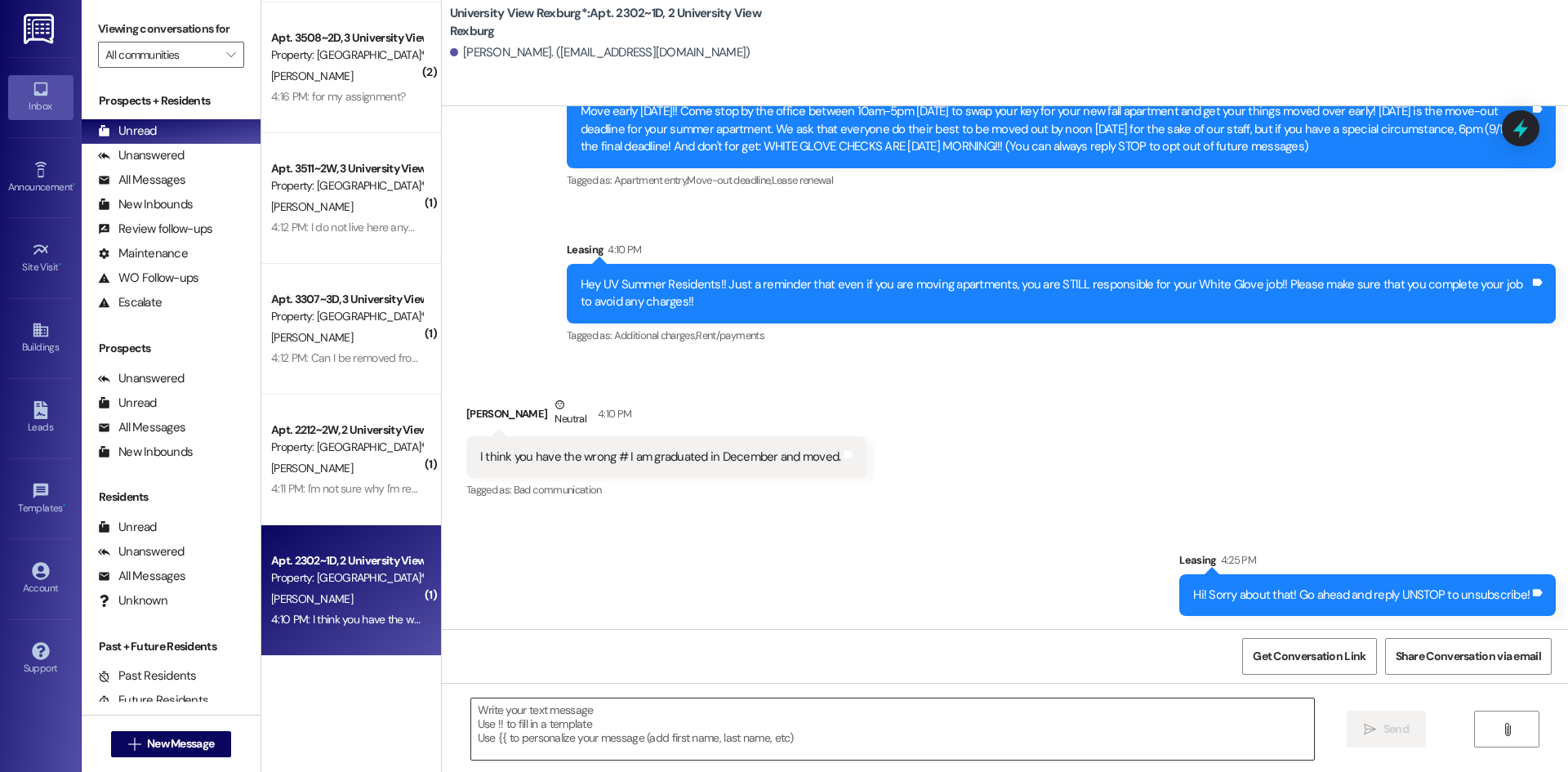
click at [752, 713] on textarea at bounding box center [893, 728] width 843 height 62
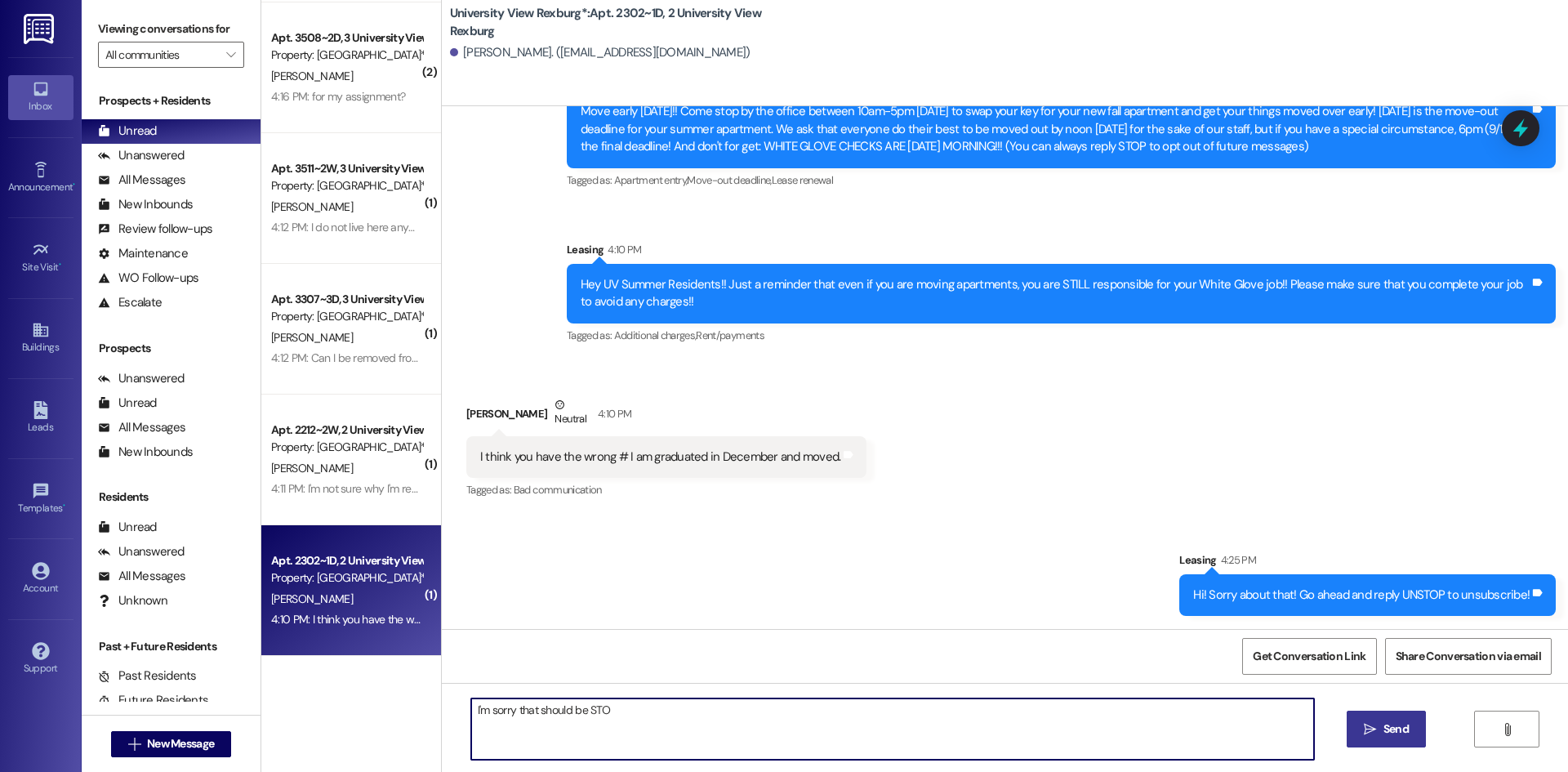
type textarea "I'm sorry that should be STOP"
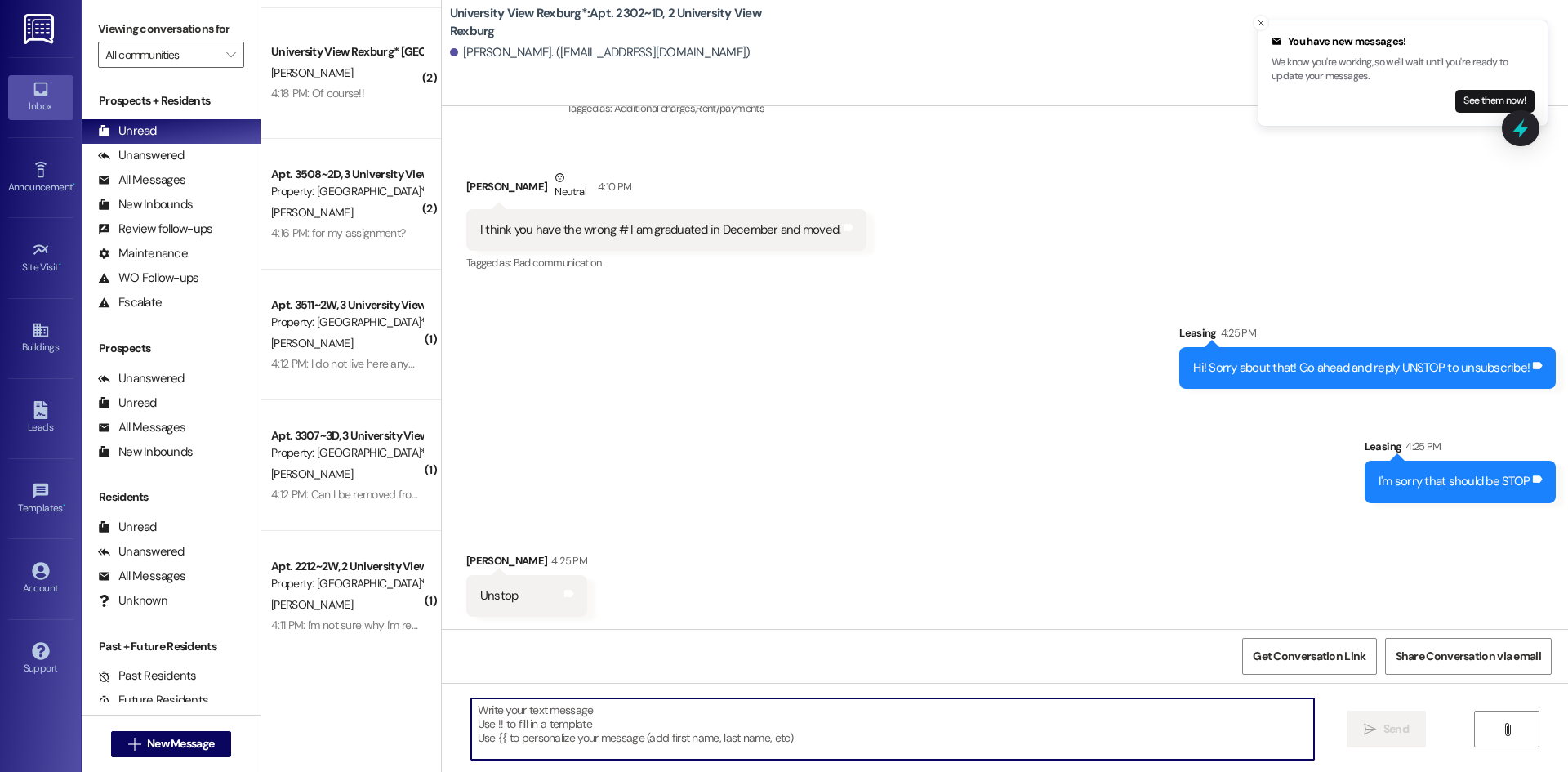
scroll to position [95, 0]
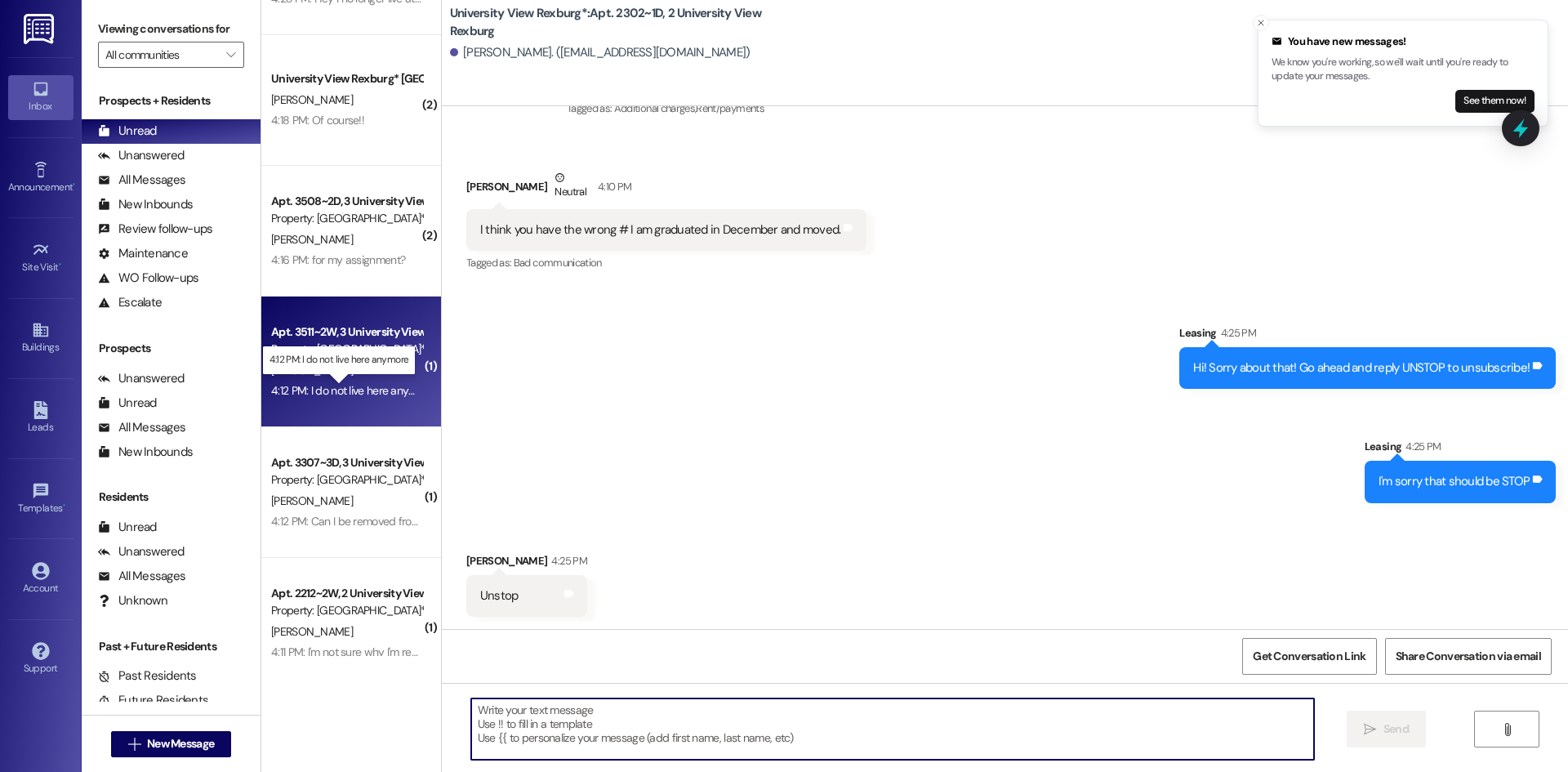
click at [327, 394] on div "4:12 PM: I do not live here anymore 4:12 PM: I do not live here anymore" at bounding box center [352, 389] width 163 height 14
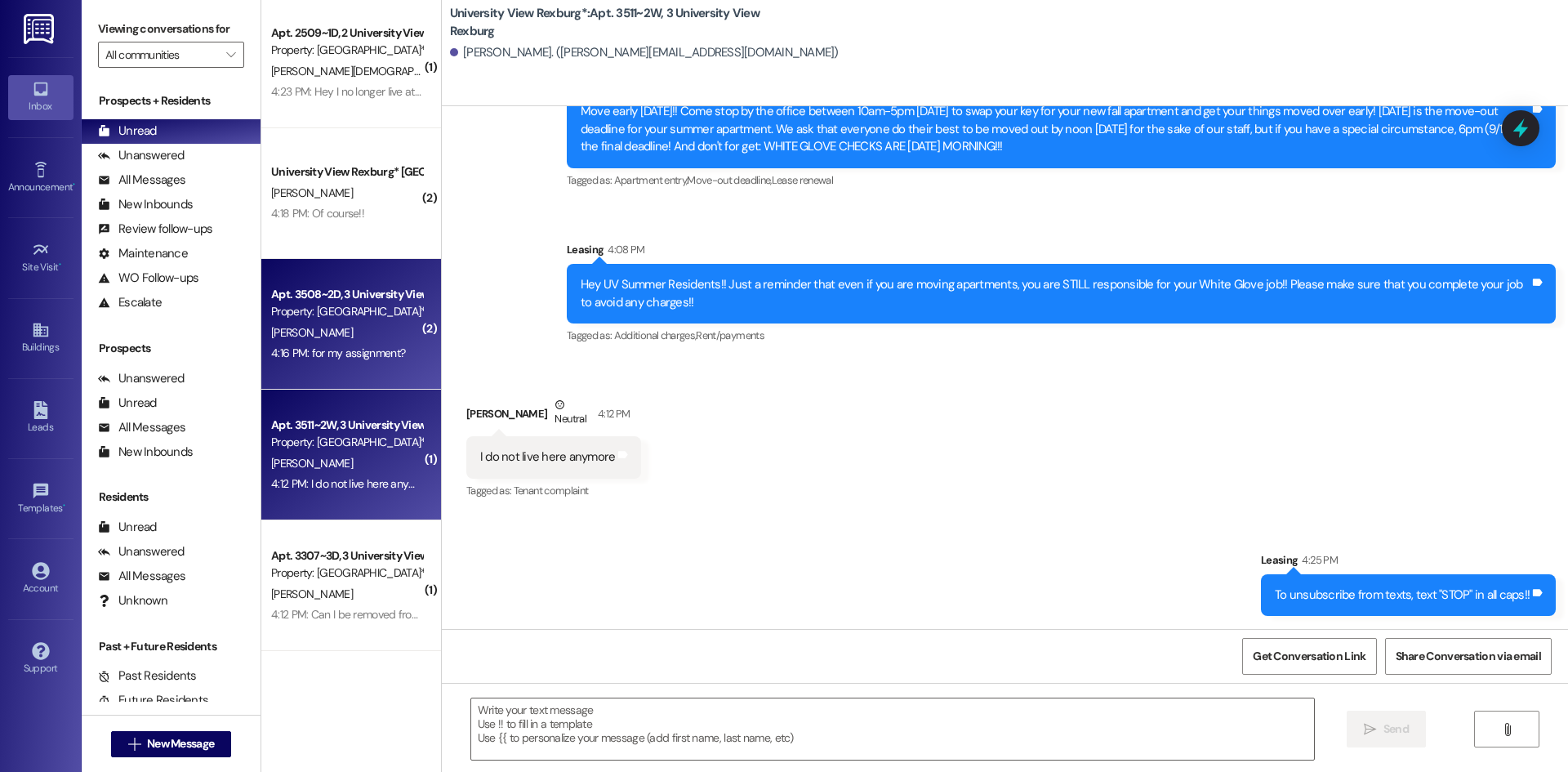
scroll to position [0, 0]
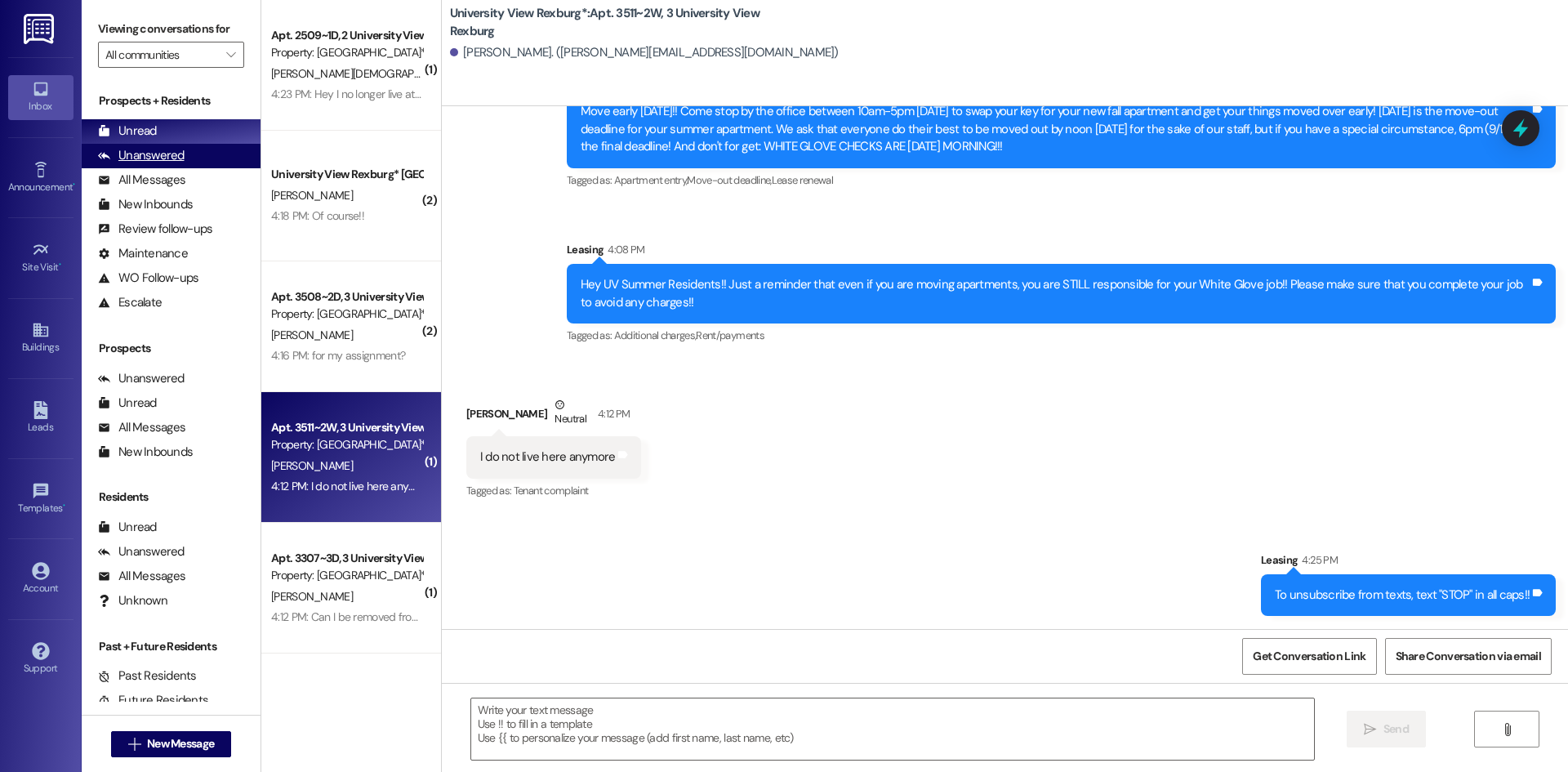
click at [172, 153] on div "Unanswered" at bounding box center [141, 155] width 87 height 17
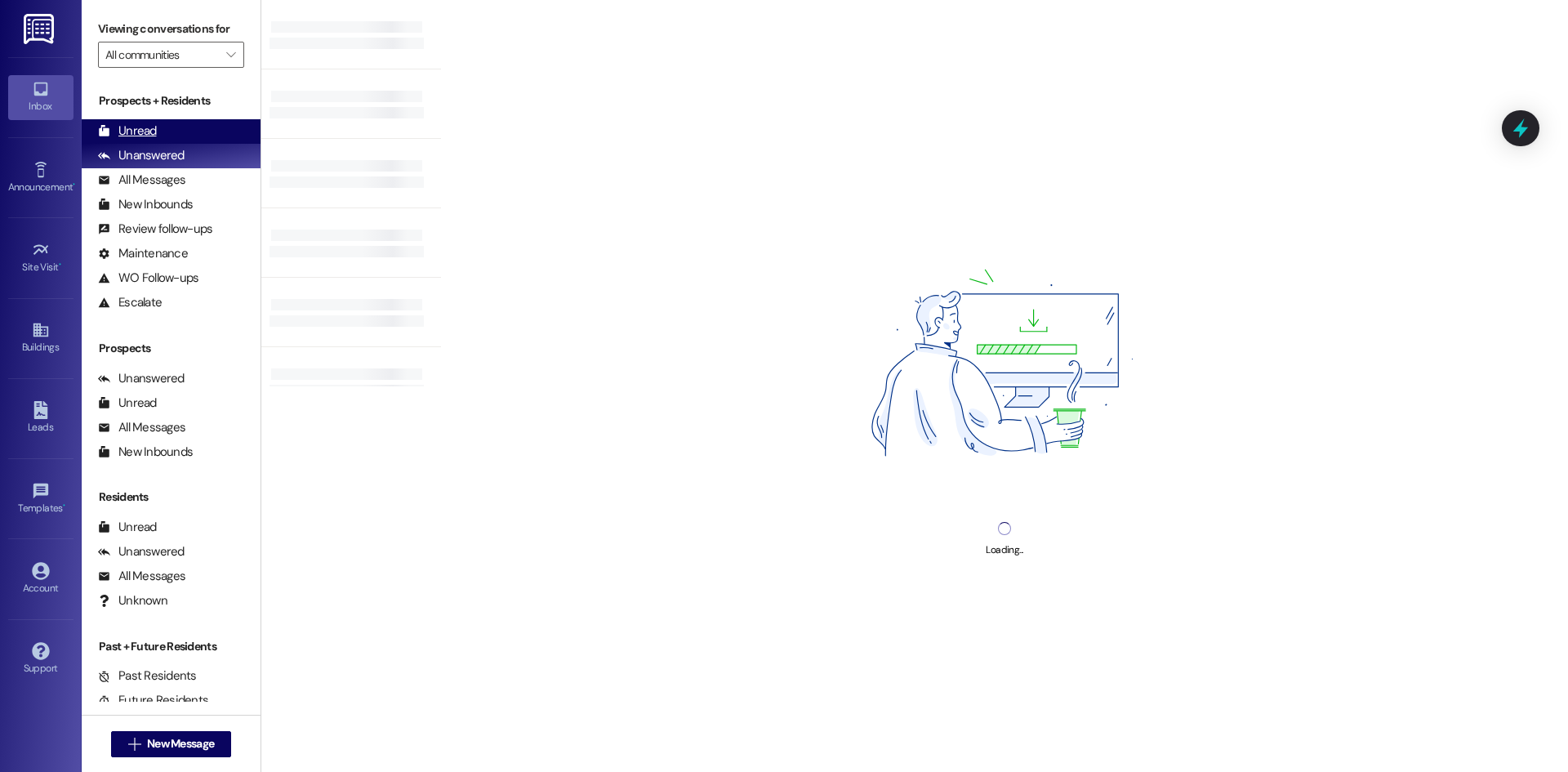
click at [179, 136] on div "Unread (0)" at bounding box center [171, 131] width 179 height 24
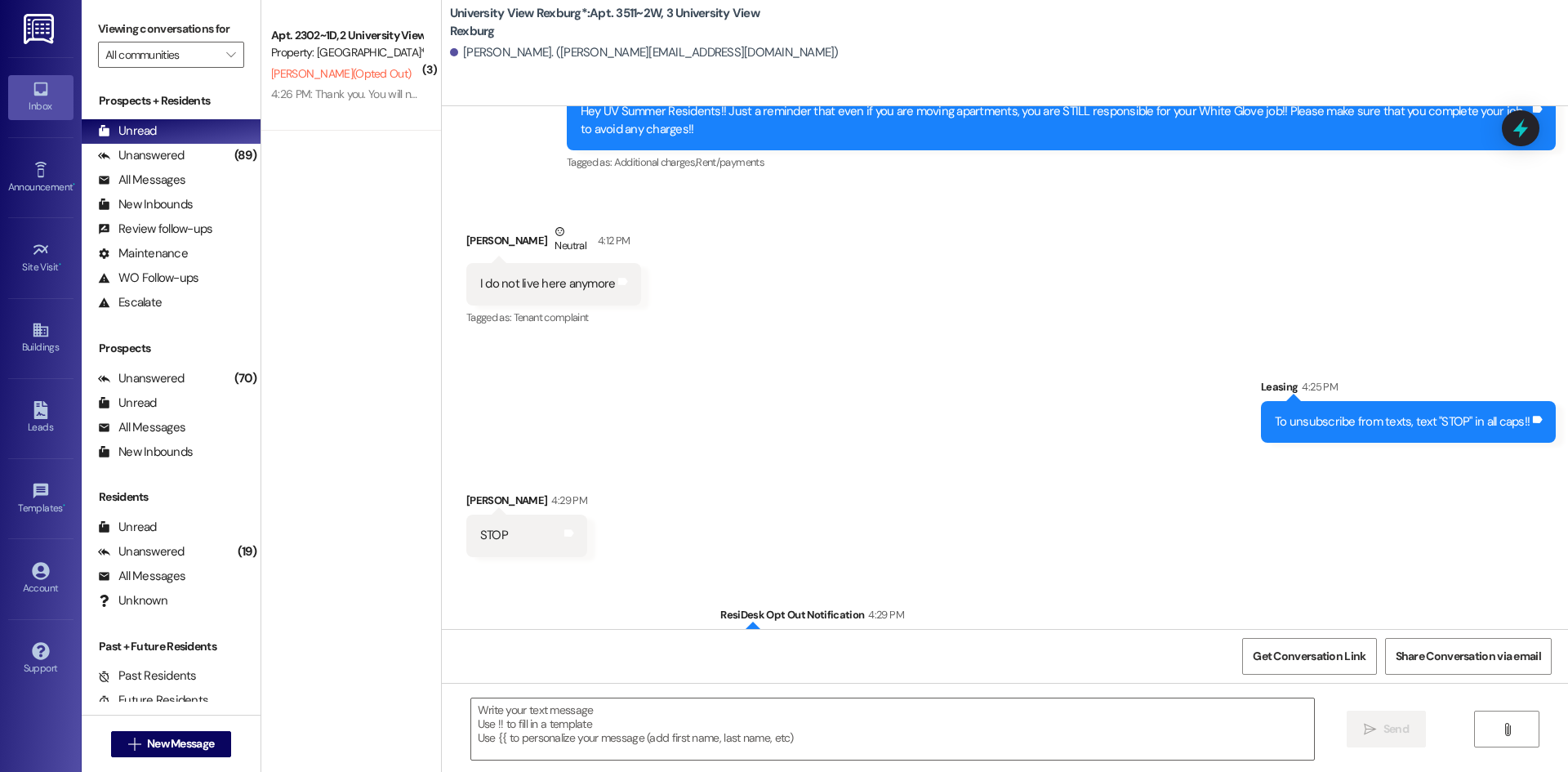
scroll to position [7541, 0]
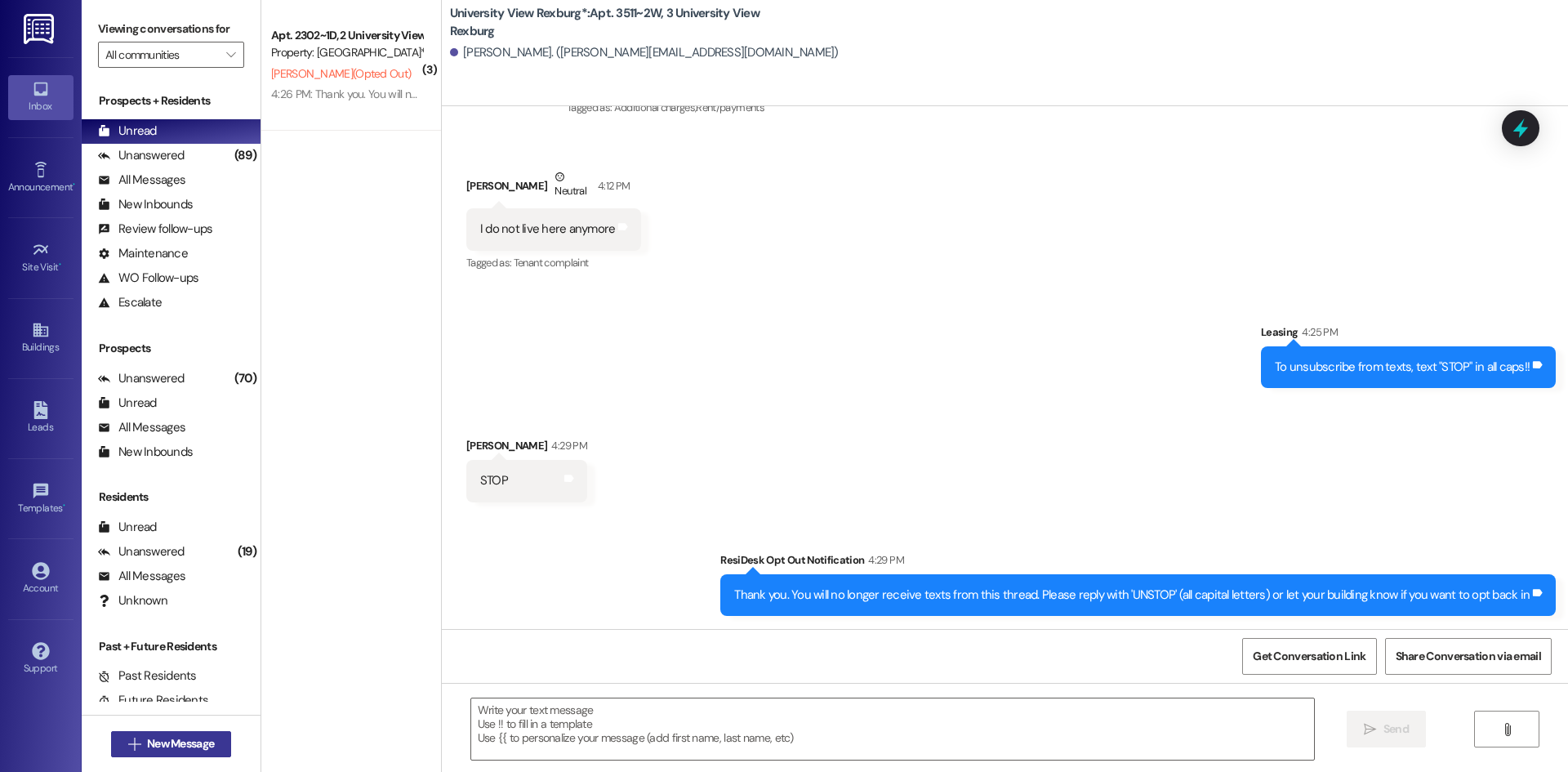
click at [213, 743] on button " New Message" at bounding box center [171, 743] width 121 height 26
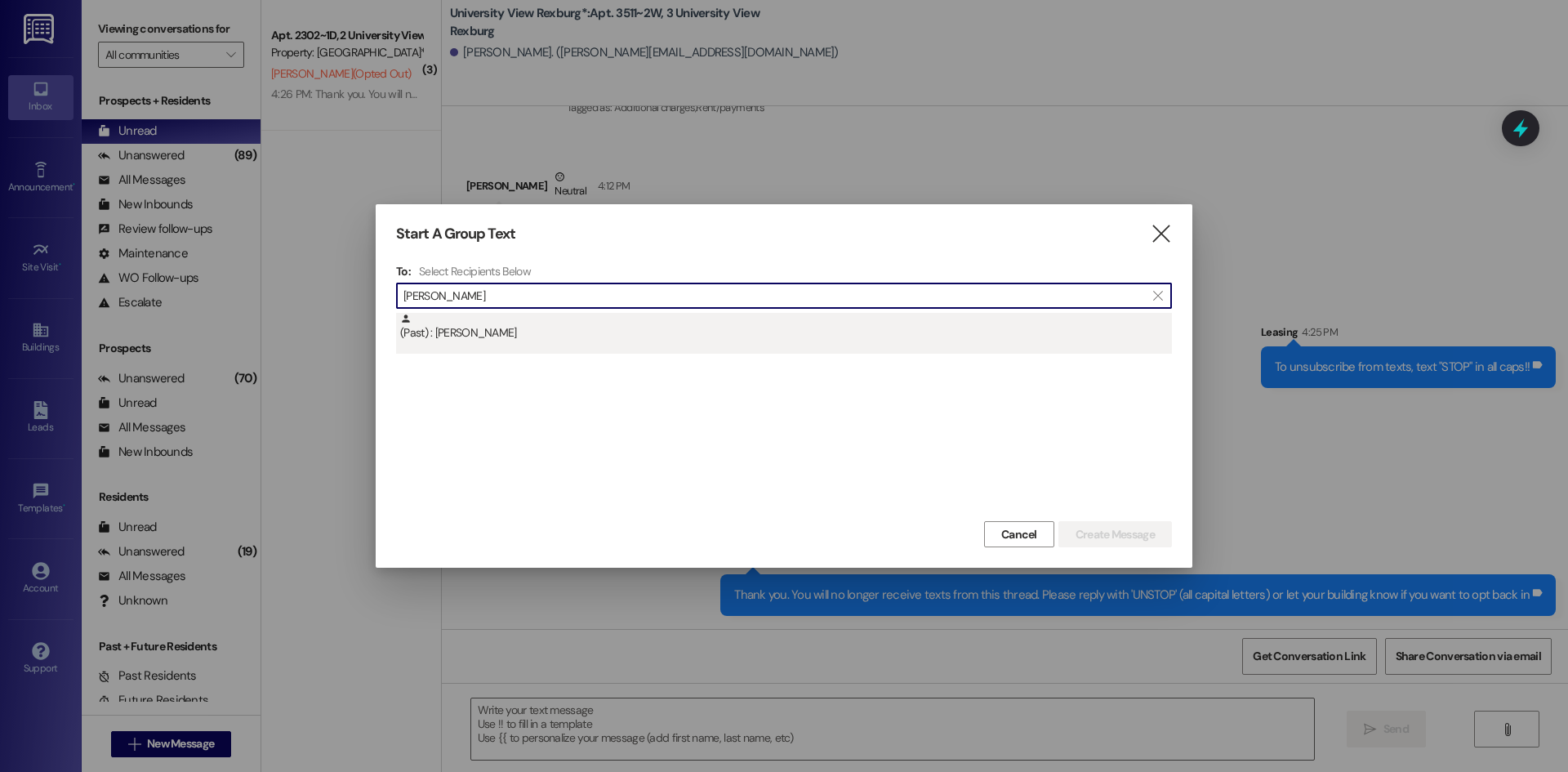
type input "[PERSON_NAME]"
click at [531, 328] on div "(Past) : [PERSON_NAME]" at bounding box center [787, 327] width 772 height 29
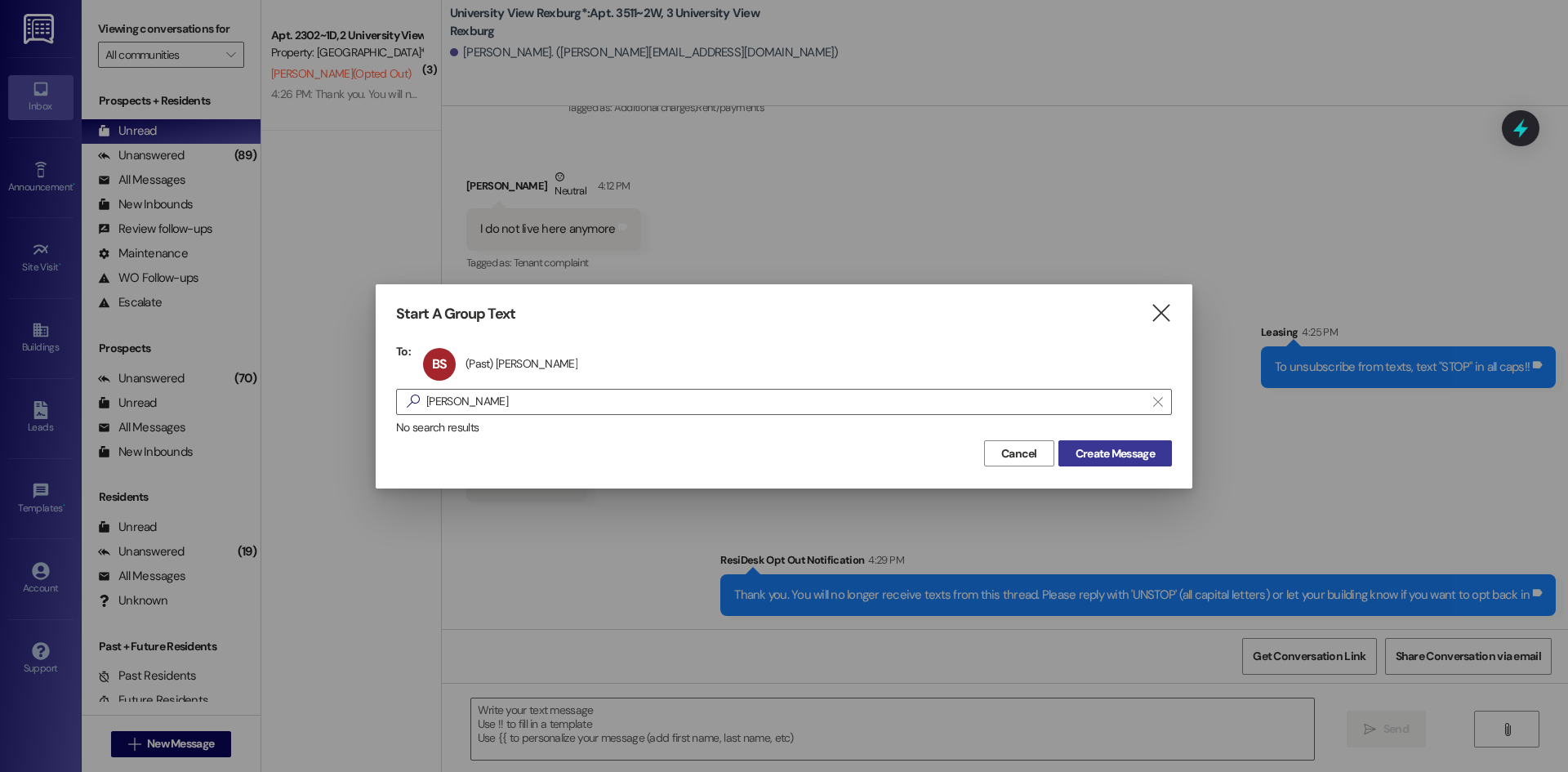
click at [1139, 448] on span "Create Message" at bounding box center [1115, 453] width 79 height 17
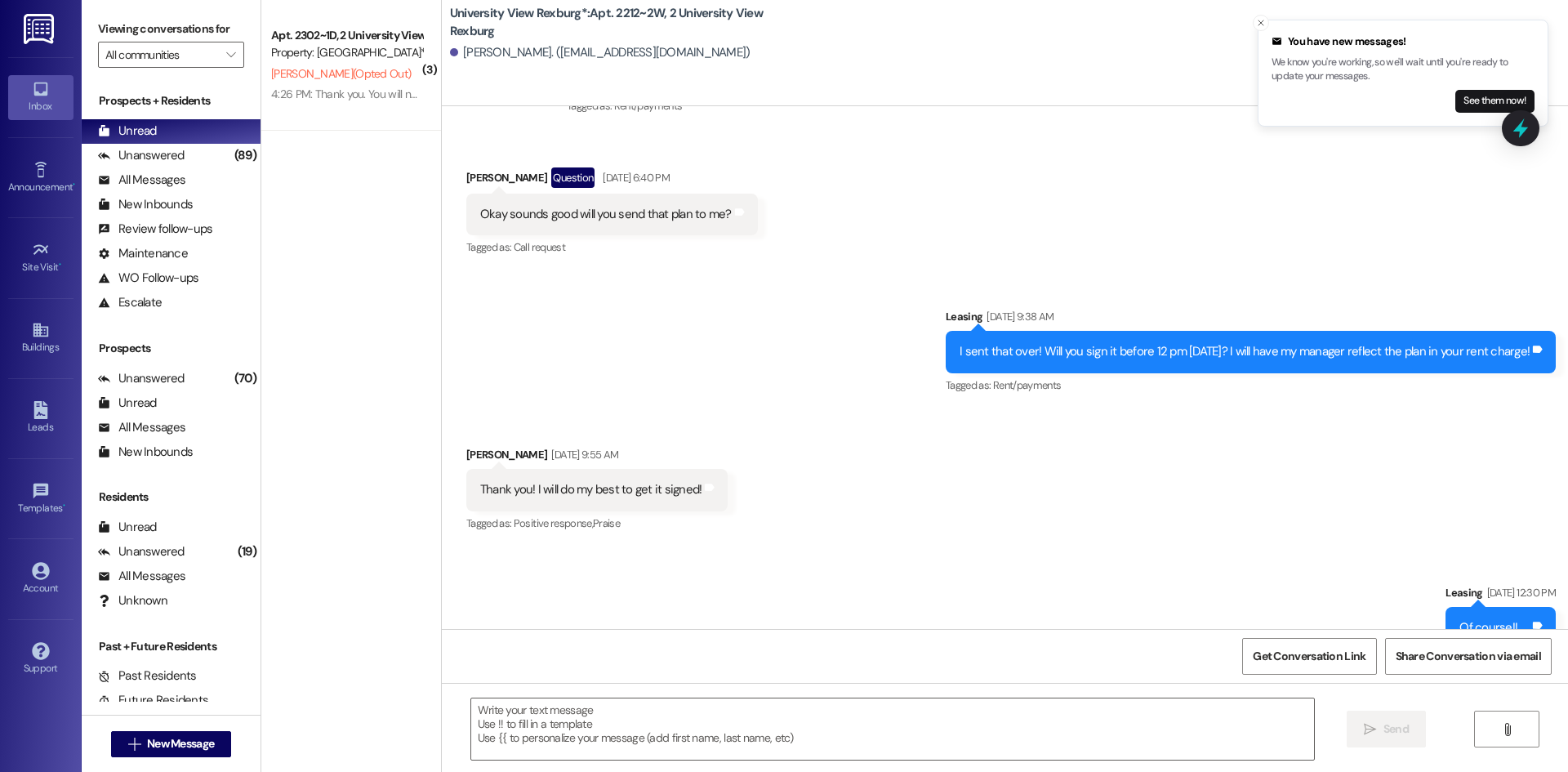
scroll to position [31563, 0]
